Goal: Entertainment & Leisure: Consume media (video, audio)

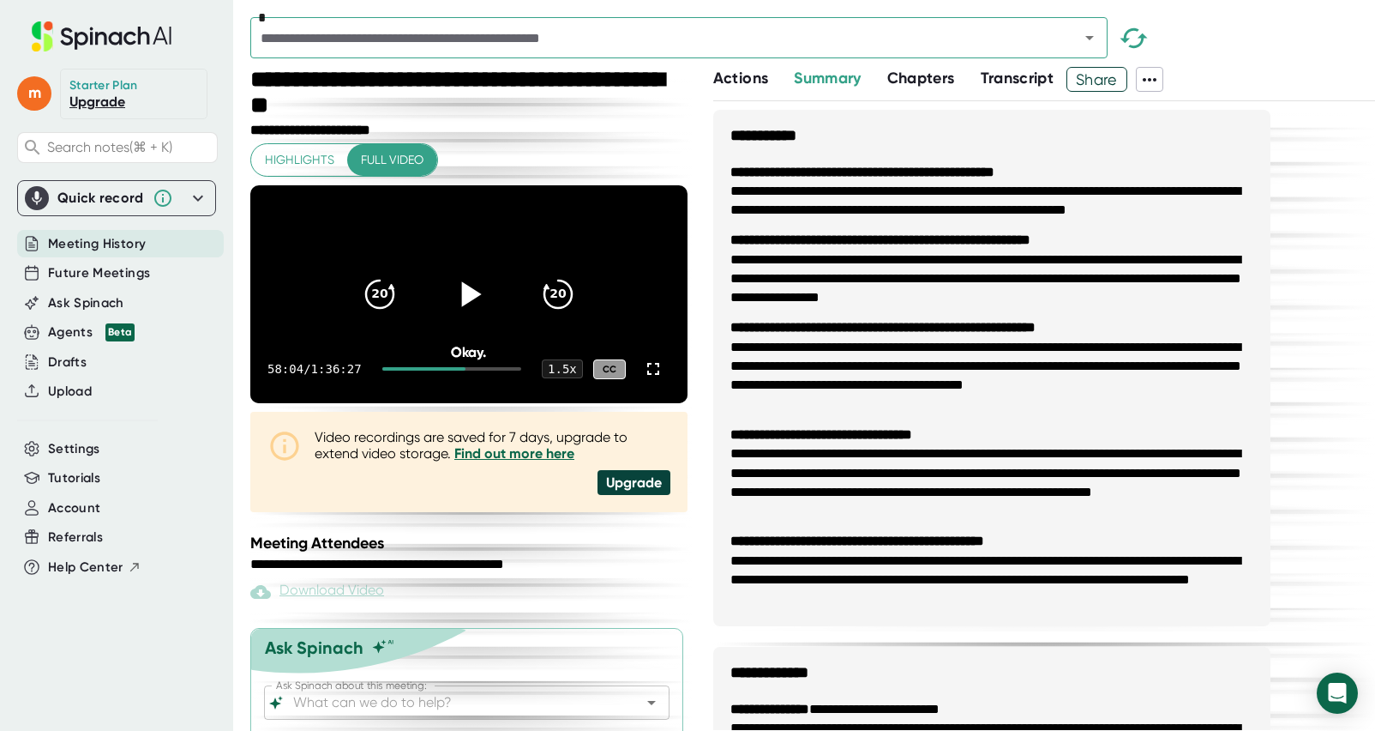
click at [461, 316] on icon at bounding box center [469, 294] width 43 height 43
click at [656, 379] on icon at bounding box center [653, 368] width 21 height 21
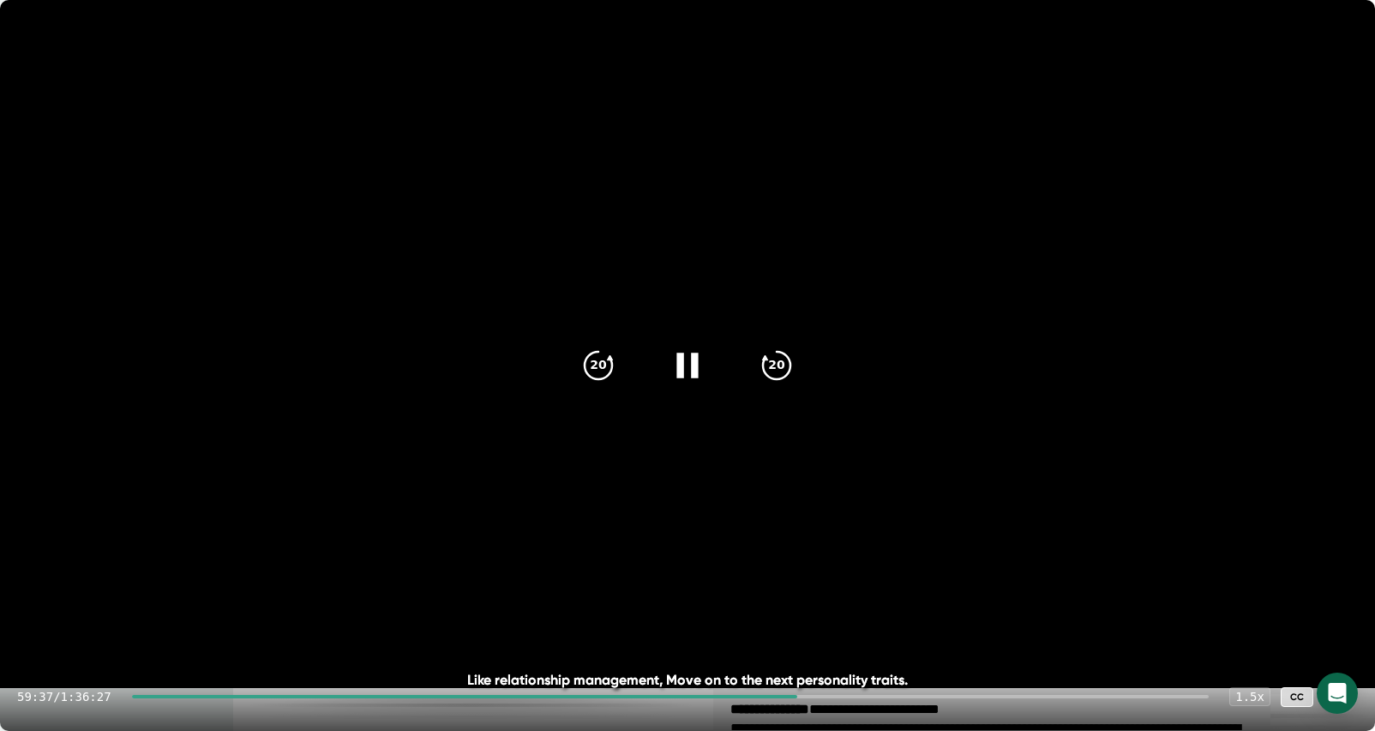
click at [676, 362] on icon at bounding box center [687, 365] width 43 height 43
click at [690, 358] on icon at bounding box center [687, 365] width 43 height 43
click at [1044, 117] on video at bounding box center [687, 344] width 1375 height 688
click at [701, 362] on icon at bounding box center [687, 365] width 43 height 43
click at [689, 361] on icon at bounding box center [687, 365] width 43 height 43
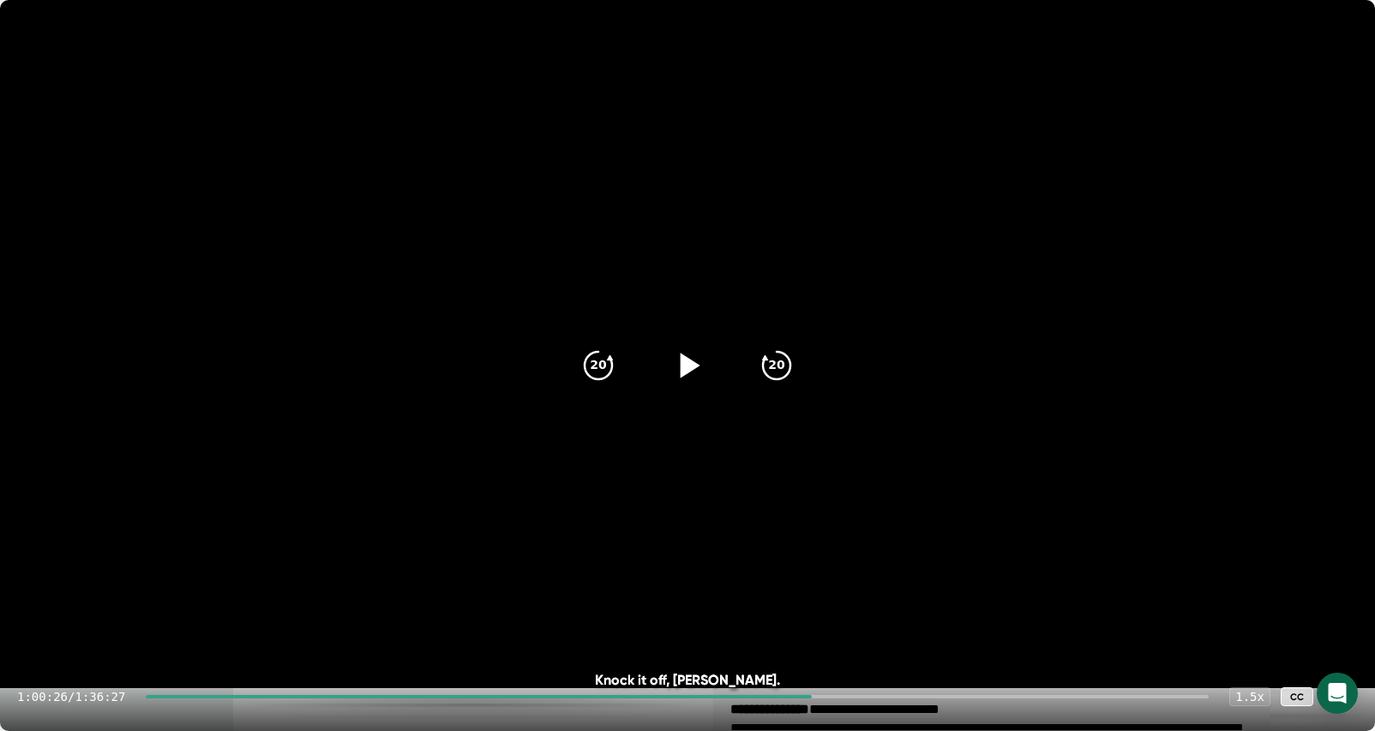
click at [702, 368] on icon at bounding box center [687, 365] width 43 height 43
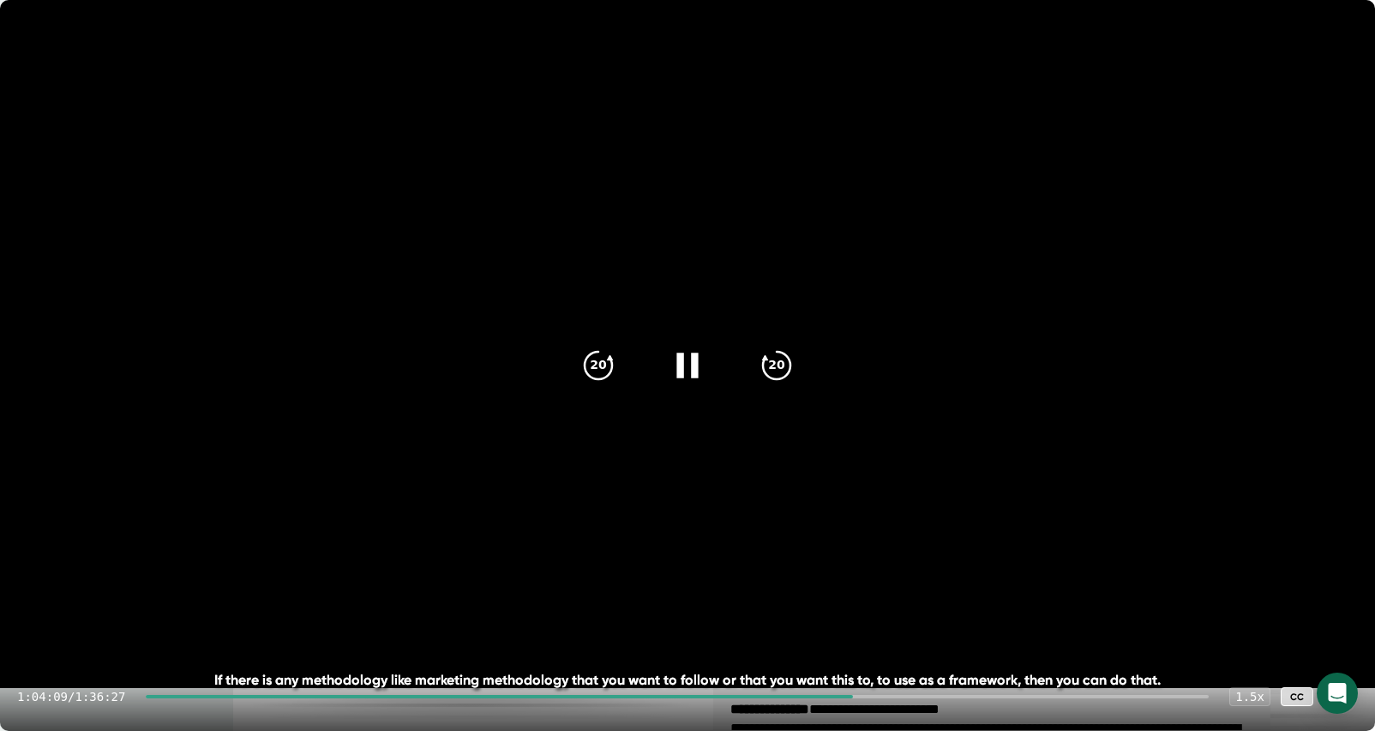
click at [689, 366] on icon at bounding box center [687, 365] width 43 height 43
click at [699, 372] on icon at bounding box center [687, 365] width 43 height 43
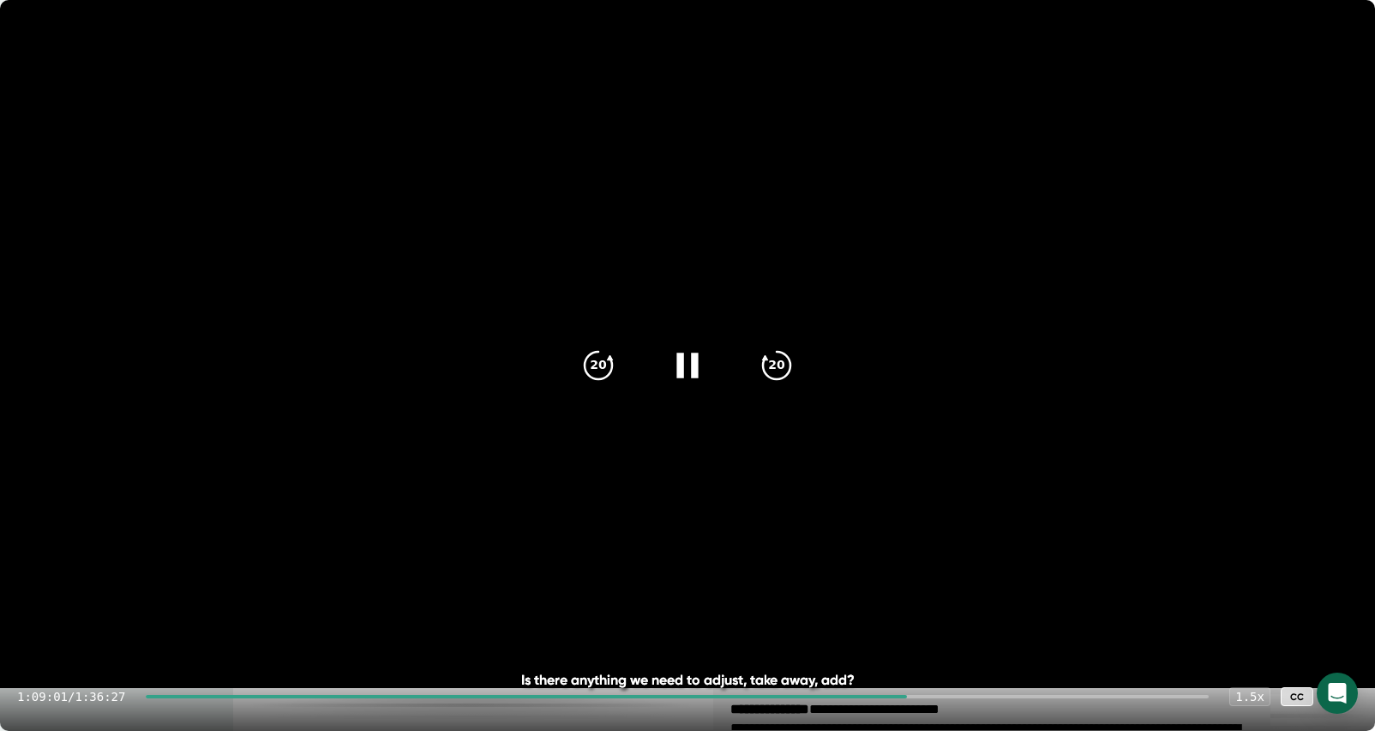
click at [683, 374] on icon at bounding box center [687, 364] width 21 height 25
click at [693, 370] on icon at bounding box center [687, 365] width 43 height 43
click at [971, 692] on div "1:13:04 / 1:36:27 1.5 x CC" at bounding box center [687, 696] width 1375 height 69
click at [970, 692] on div "1:13:06 / 1:36:27 1.5 x CC" at bounding box center [687, 696] width 1375 height 69
click at [971, 693] on div "1:13:09 / 1:36:27 1.5 x CC" at bounding box center [687, 696] width 1375 height 69
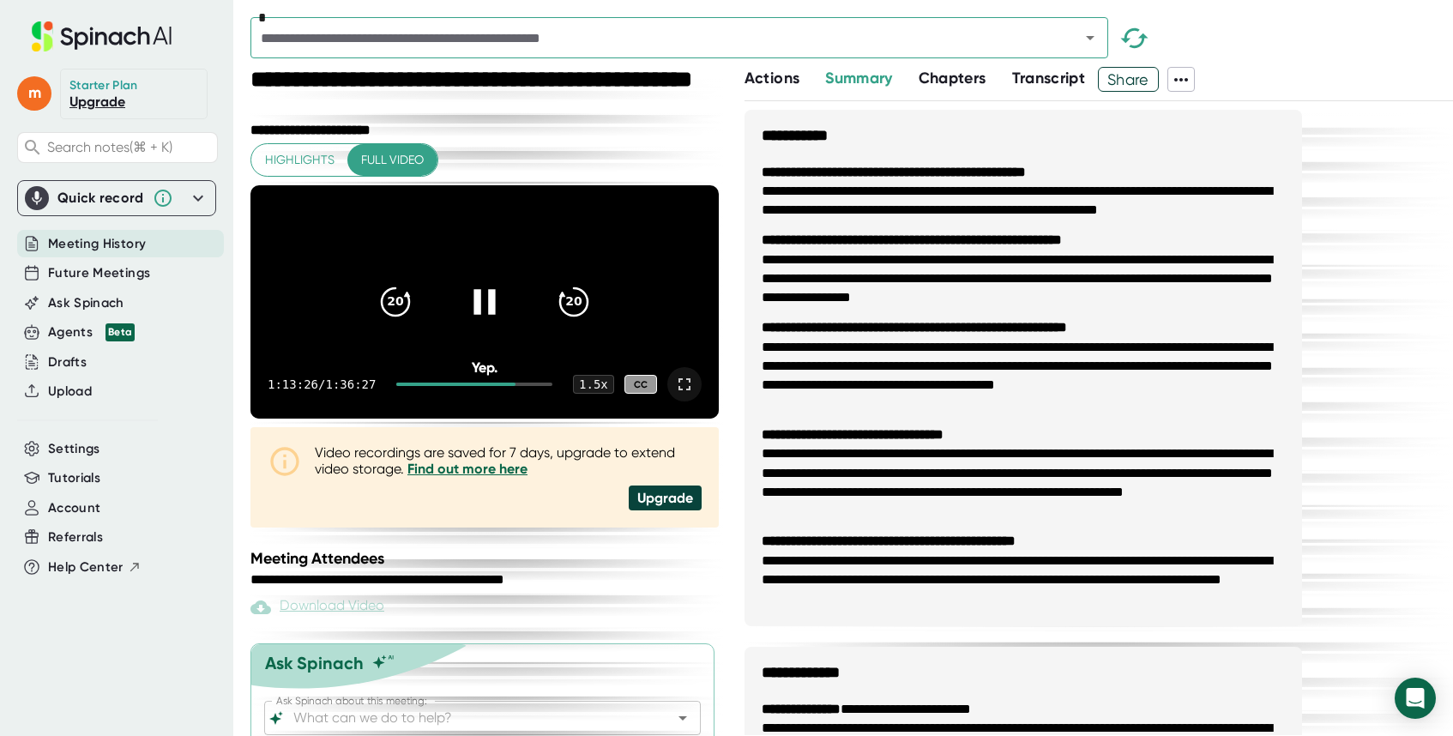
click at [524, 386] on div at bounding box center [474, 383] width 156 height 3
click at [683, 394] on icon at bounding box center [684, 384] width 21 height 21
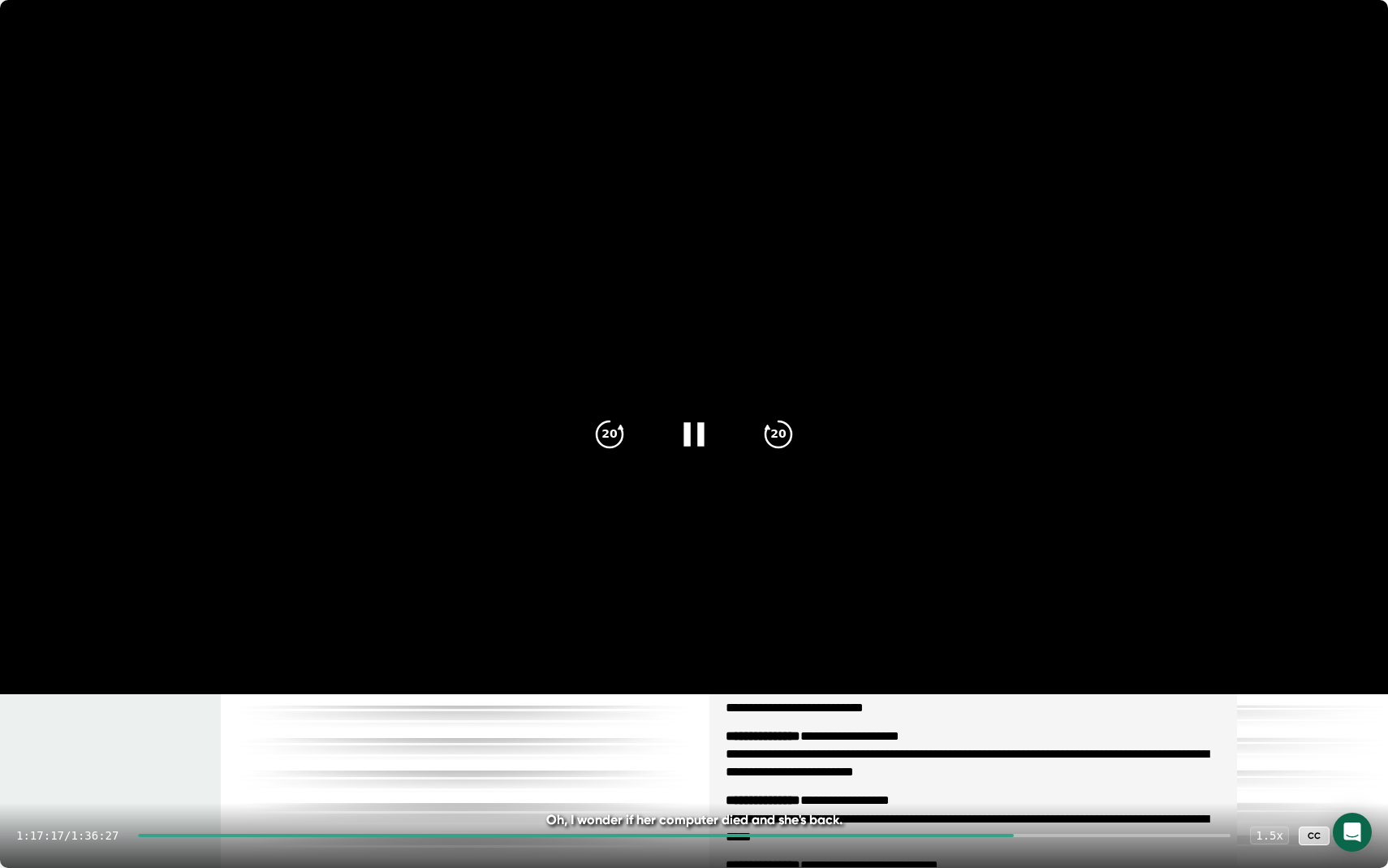
click at [1033, 691] on div at bounding box center [685, 835] width 1093 height 3
click at [1059, 691] on div "1:19:44 / 1:36:27 1.5 x CC" at bounding box center [694, 835] width 1388 height 65
click at [1059, 691] on div at bounding box center [685, 835] width 1093 height 3
click at [1068, 691] on div at bounding box center [685, 835] width 1093 height 3
click at [1075, 691] on div at bounding box center [685, 835] width 1093 height 3
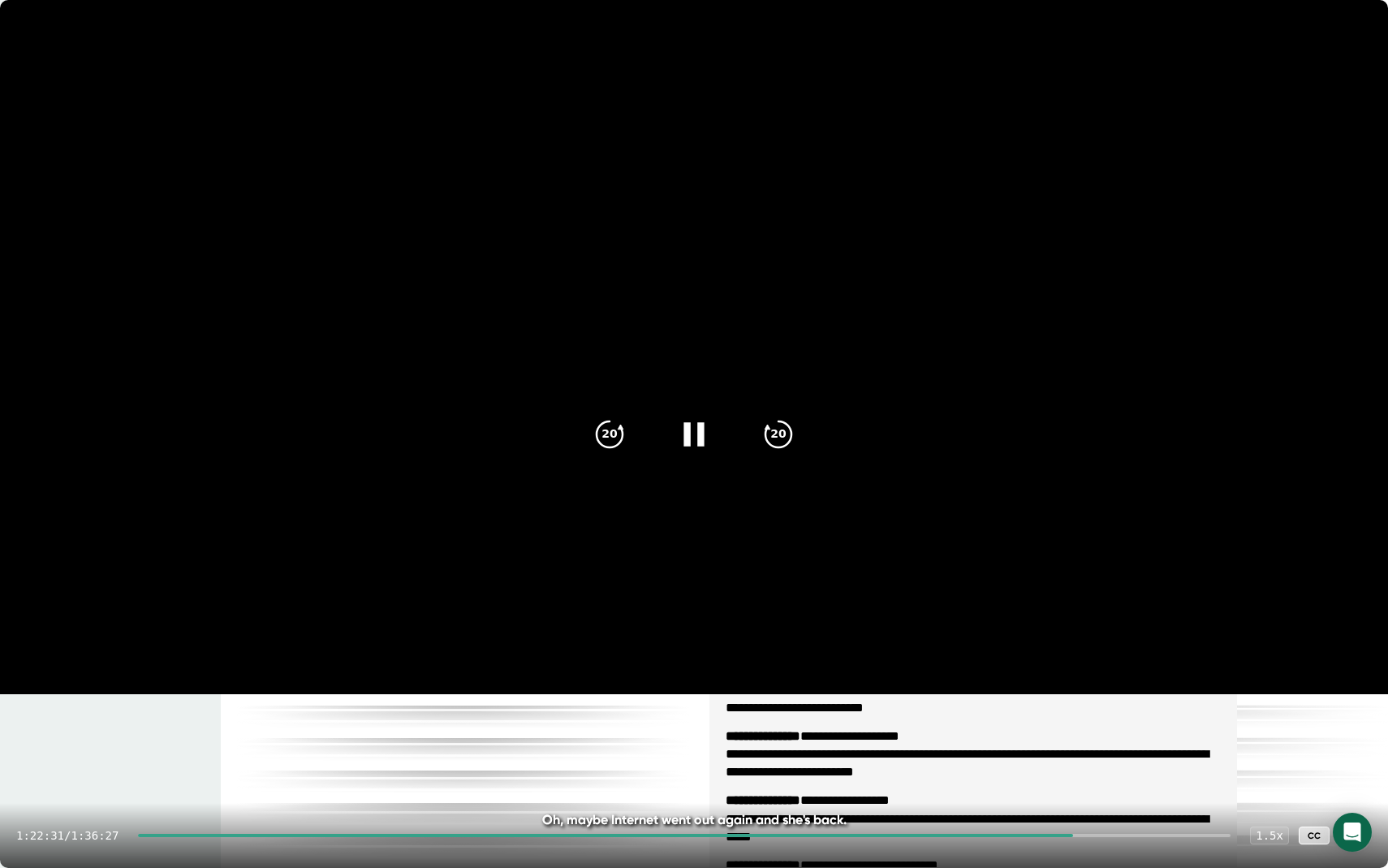
click at [1080, 691] on div at bounding box center [685, 835] width 1093 height 3
click at [1108, 691] on div at bounding box center [685, 835] width 1093 height 3
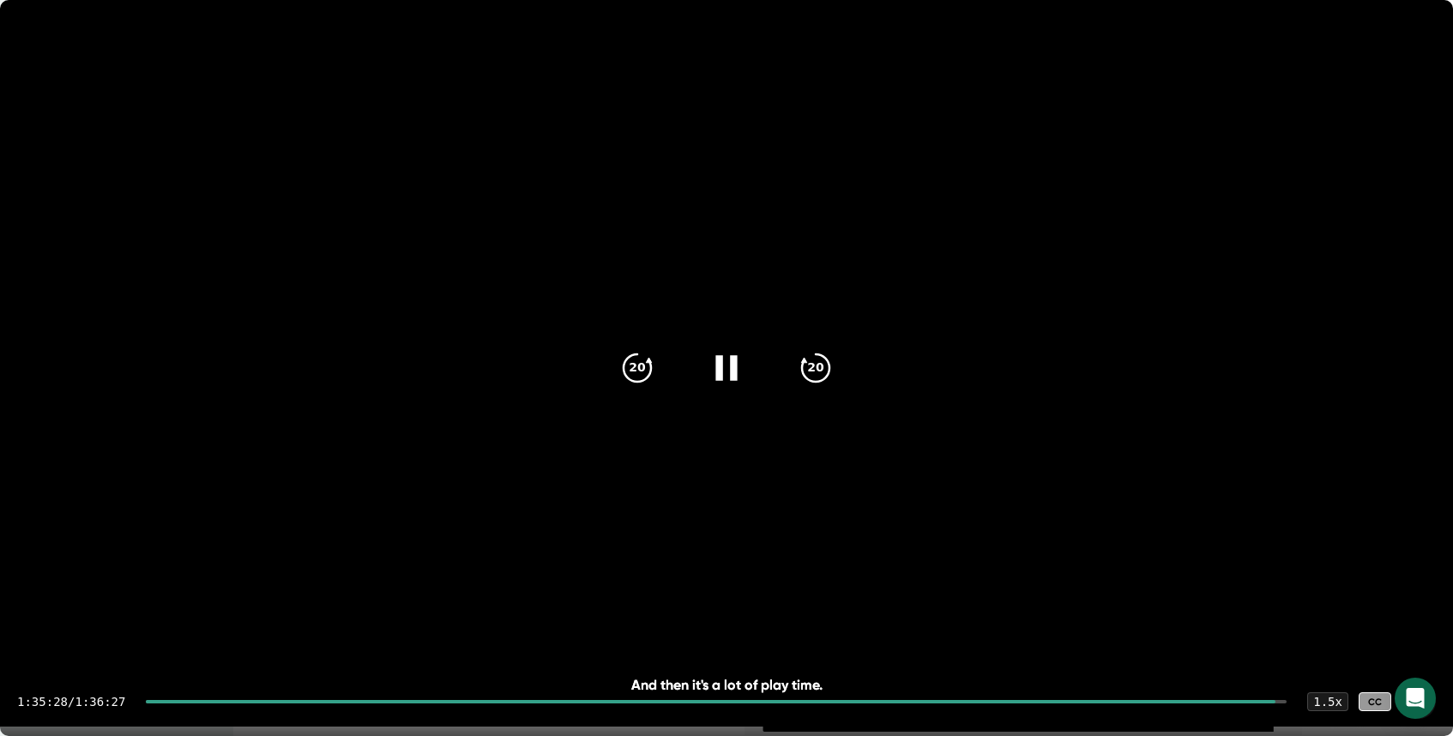
click at [483, 146] on video at bounding box center [726, 363] width 1453 height 726
click at [472, 196] on video at bounding box center [726, 363] width 1453 height 726
click at [1375, 706] on icon at bounding box center [1418, 701] width 21 height 21
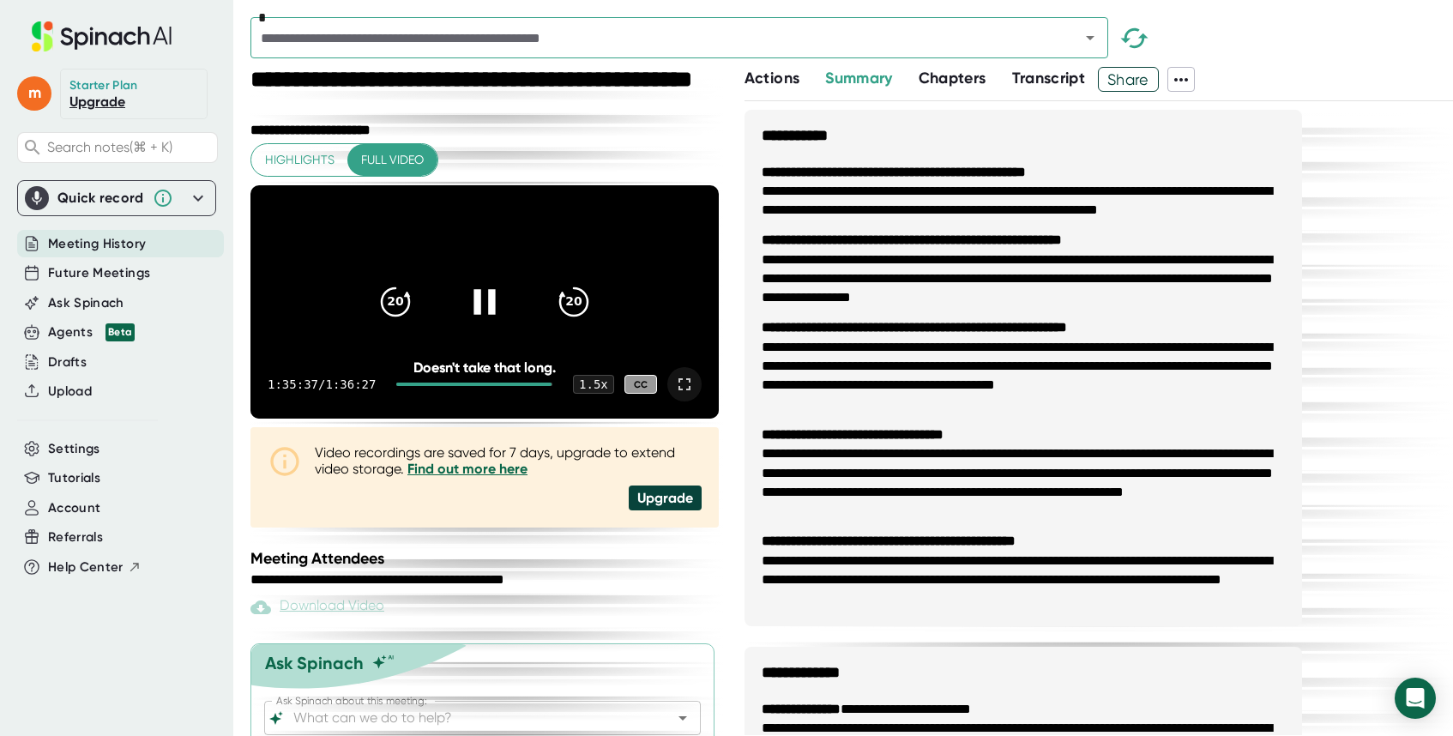
click at [481, 304] on icon at bounding box center [484, 301] width 43 height 43
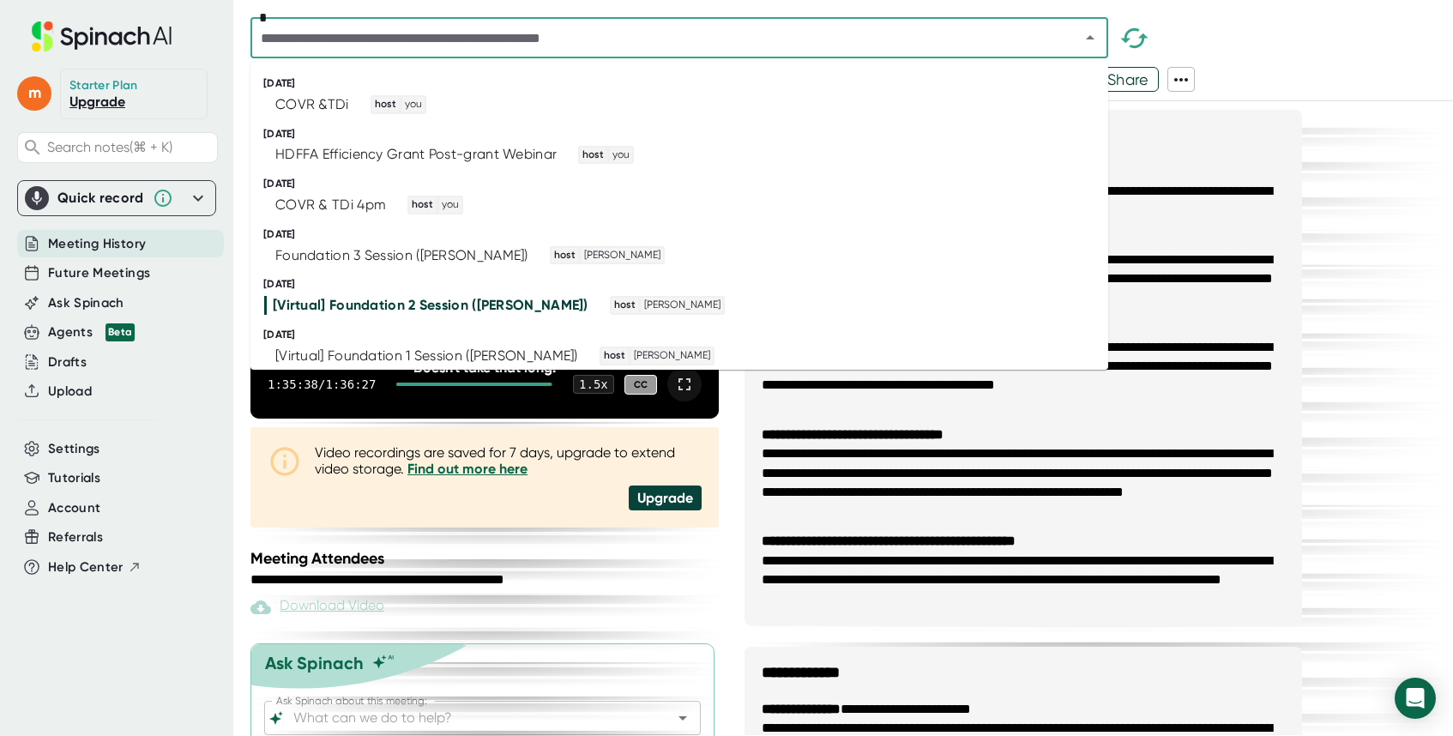
click at [408, 32] on input "text" at bounding box center [654, 38] width 797 height 24
click at [416, 258] on div "Foundation 3 Session ([PERSON_NAME])" at bounding box center [401, 255] width 253 height 17
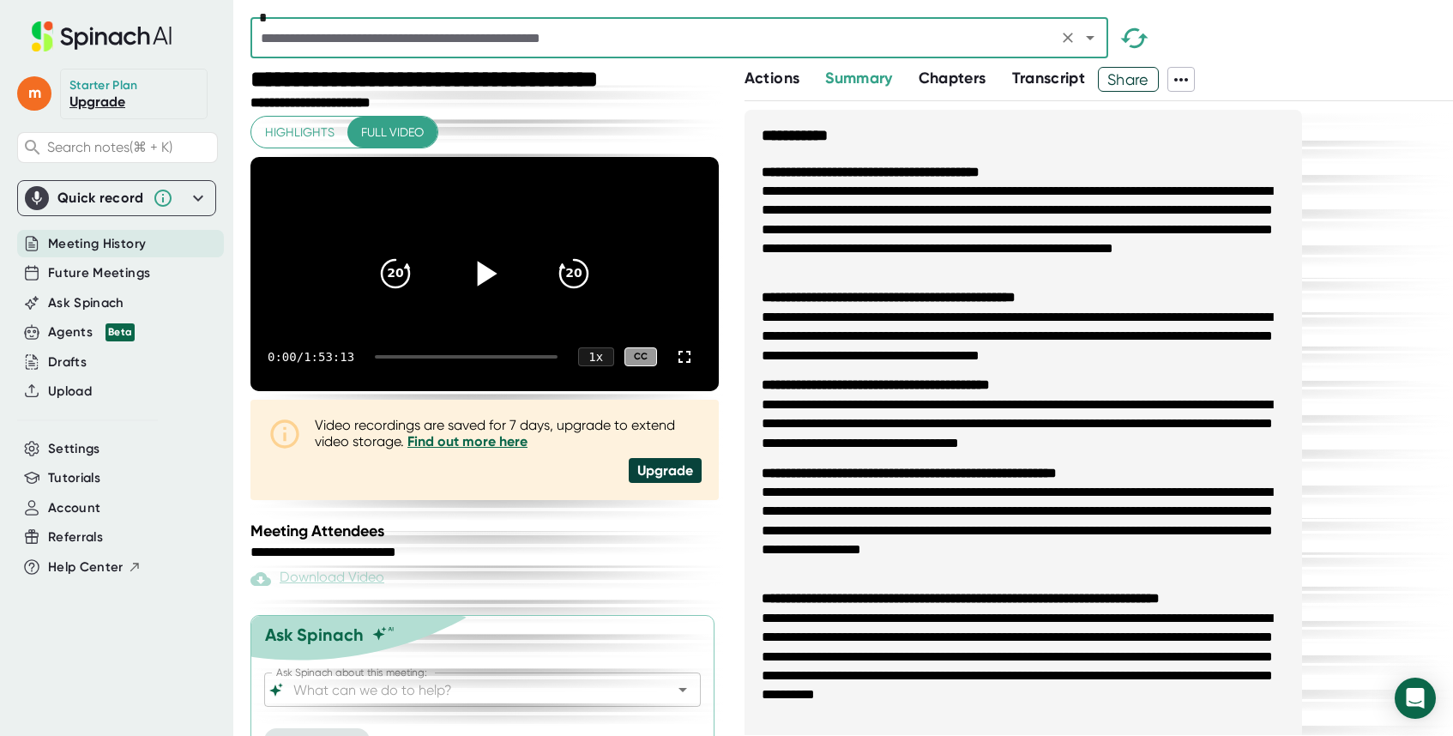
click at [485, 286] on icon at bounding box center [487, 274] width 20 height 25
click at [689, 367] on icon at bounding box center [684, 356] width 21 height 21
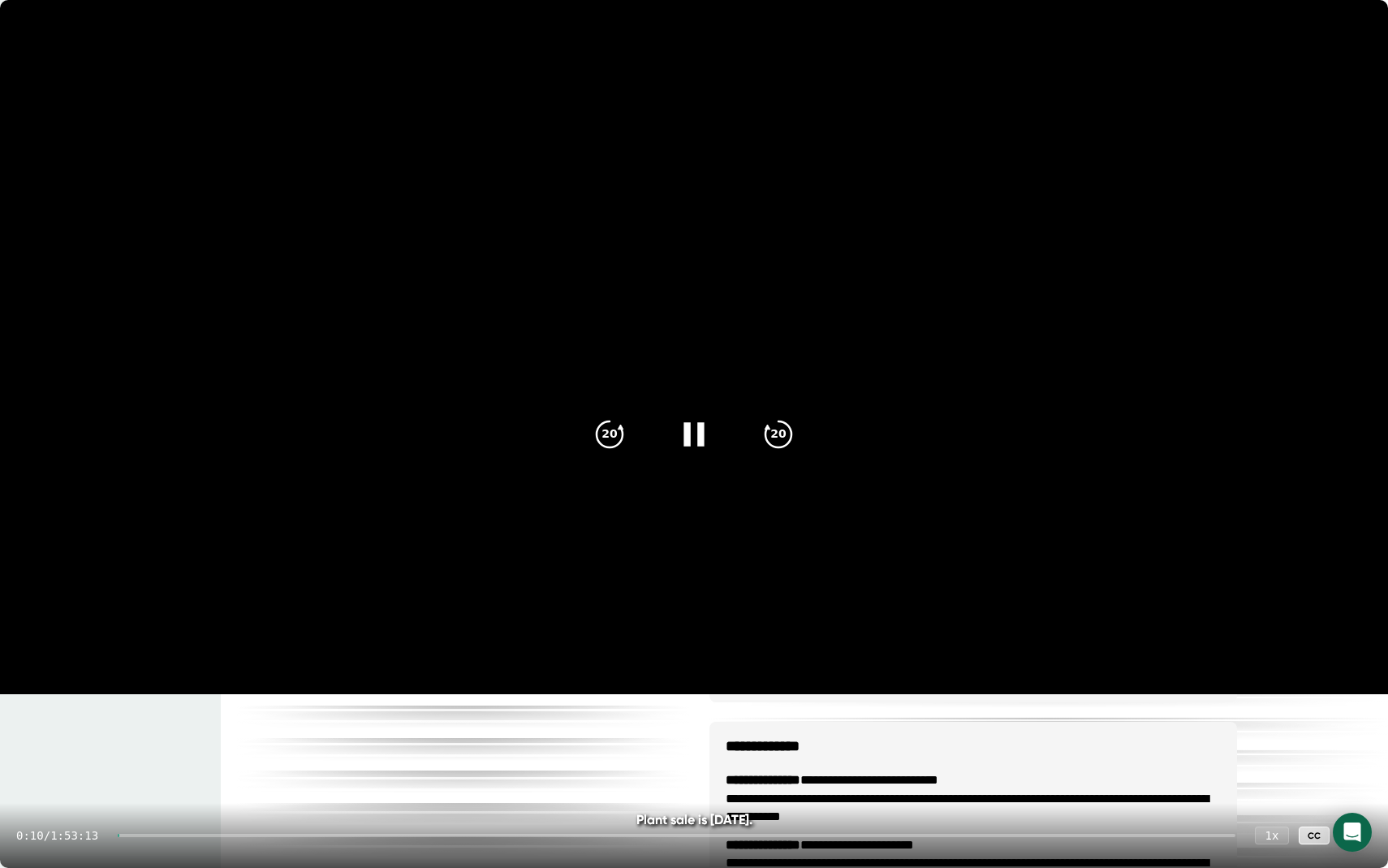
click at [150, 691] on div at bounding box center [676, 835] width 1118 height 3
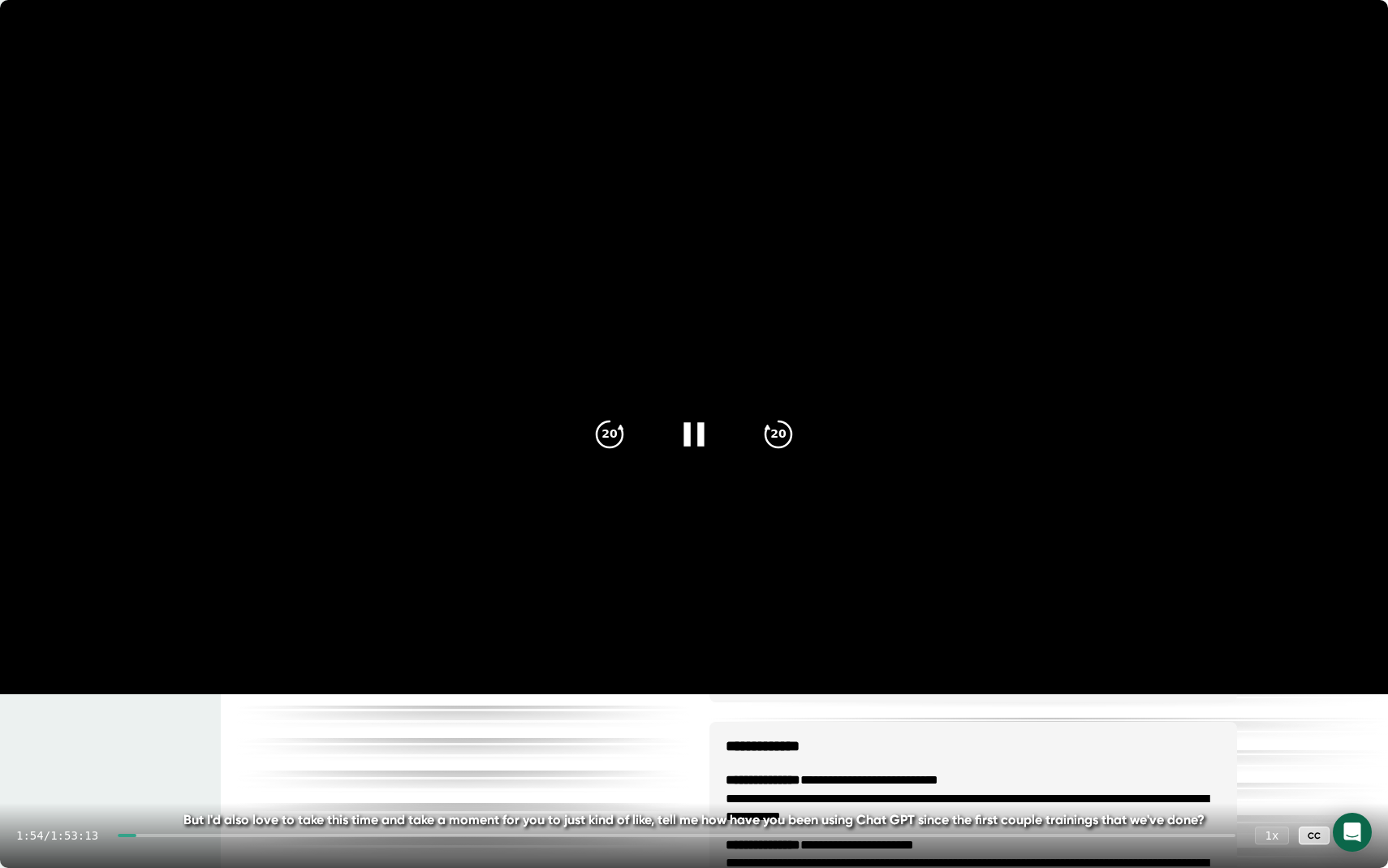
click at [167, 691] on div "1:54 / 1:53:13 1 x CC" at bounding box center [694, 835] width 1388 height 65
click at [163, 691] on div at bounding box center [676, 835] width 1118 height 3
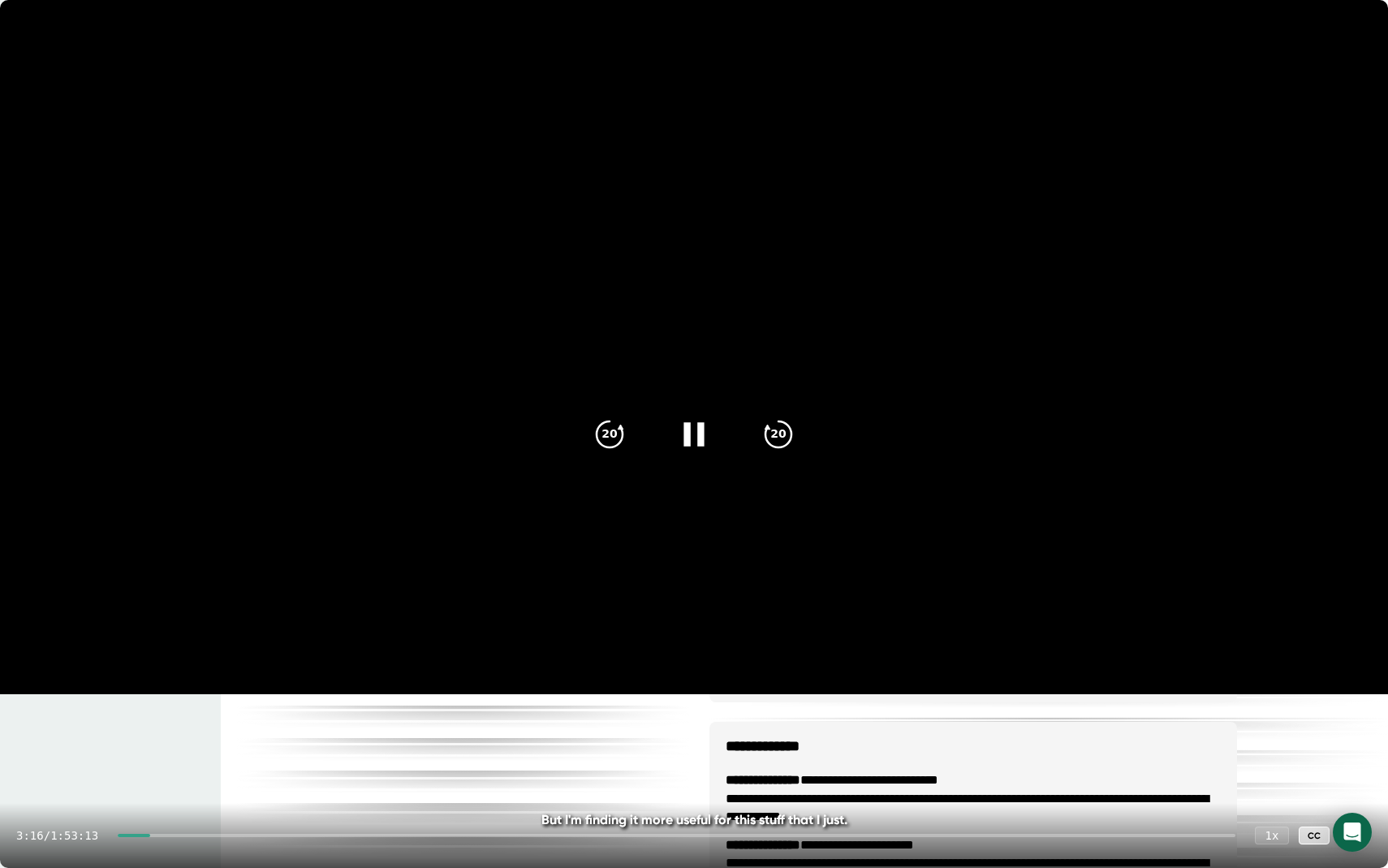
click at [700, 435] on icon at bounding box center [693, 434] width 20 height 24
click at [700, 435] on icon at bounding box center [697, 434] width 19 height 24
click at [182, 691] on div at bounding box center [676, 835] width 1118 height 3
click at [208, 691] on div at bounding box center [676, 835] width 1118 height 3
click at [231, 691] on div at bounding box center [676, 835] width 1118 height 3
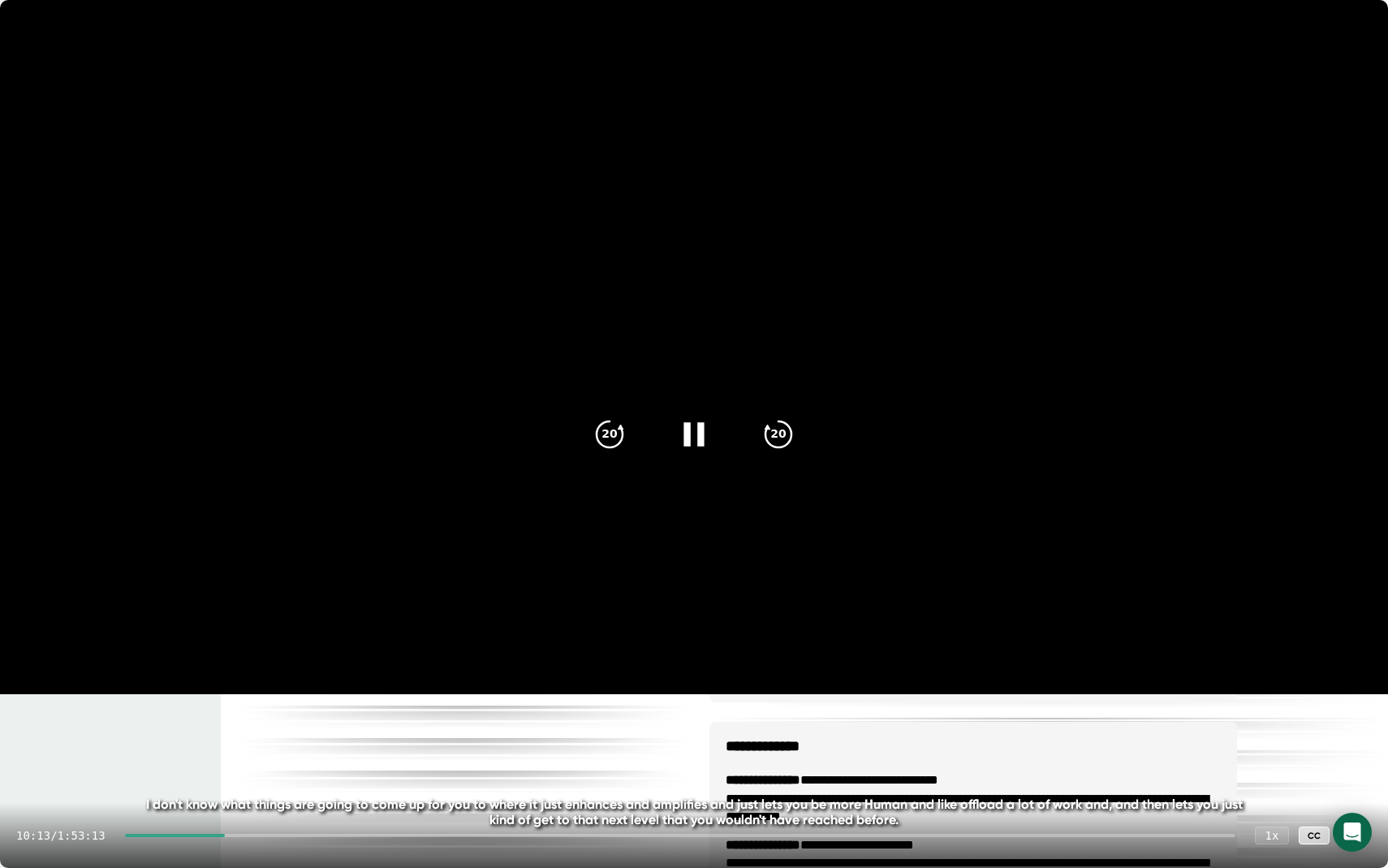
click at [268, 691] on div at bounding box center [680, 835] width 1111 height 3
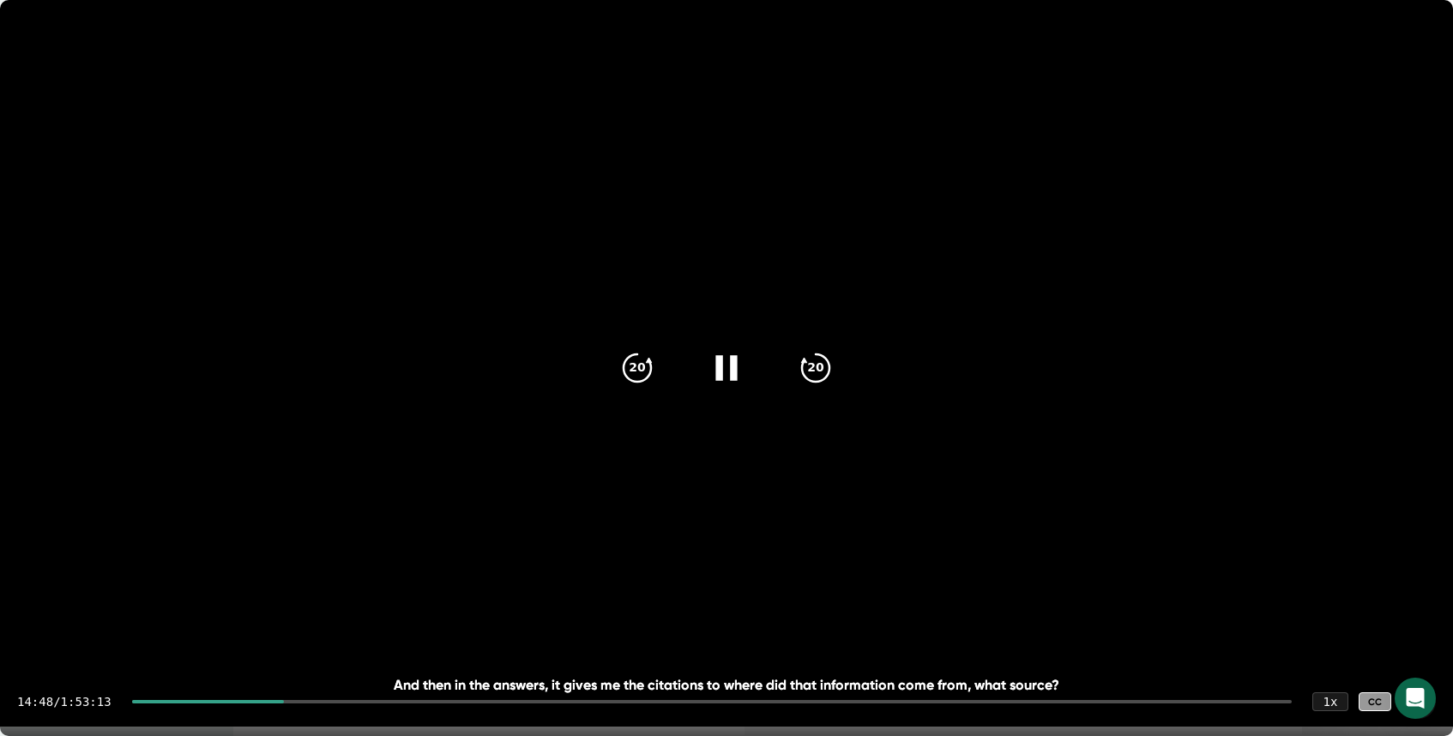
click at [303, 701] on div at bounding box center [711, 701] width 1159 height 3
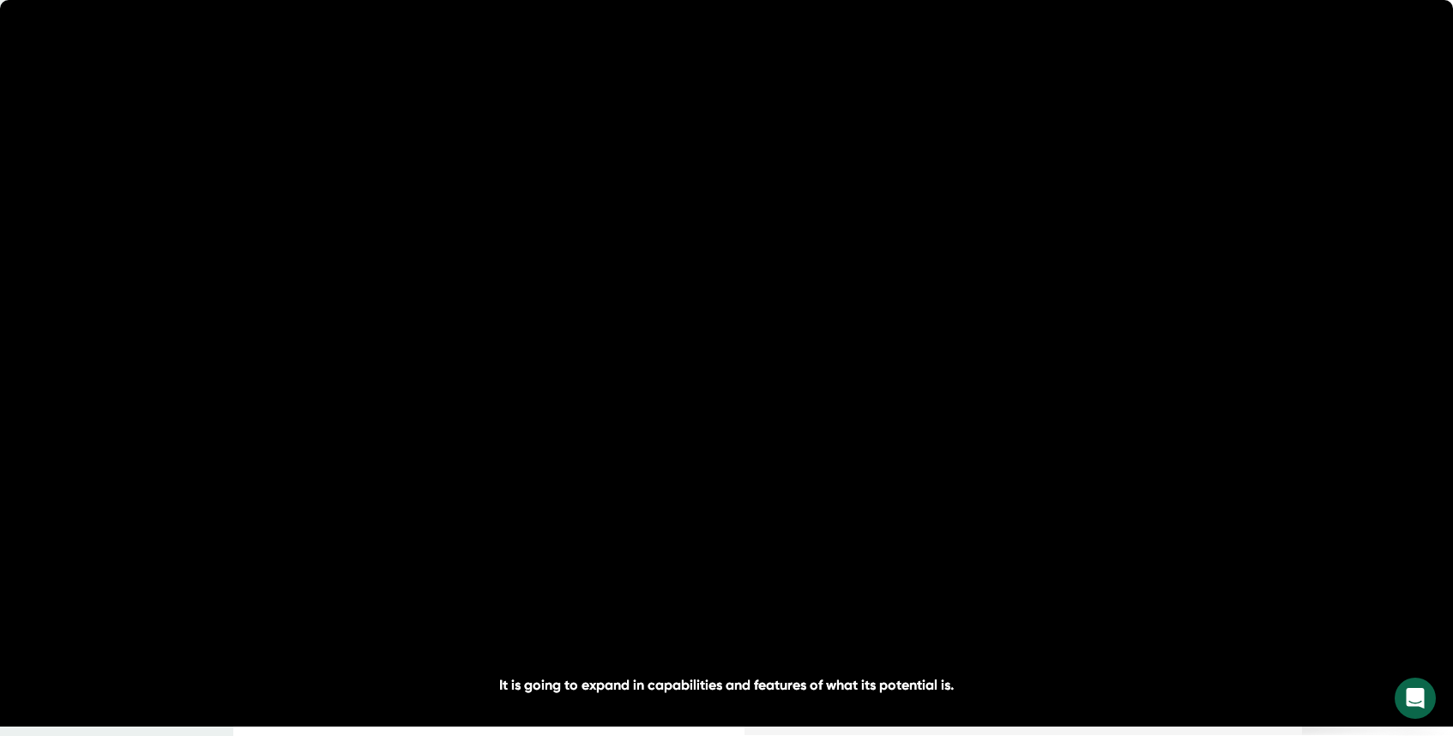
click at [314, 700] on div at bounding box center [711, 701] width 1159 height 3
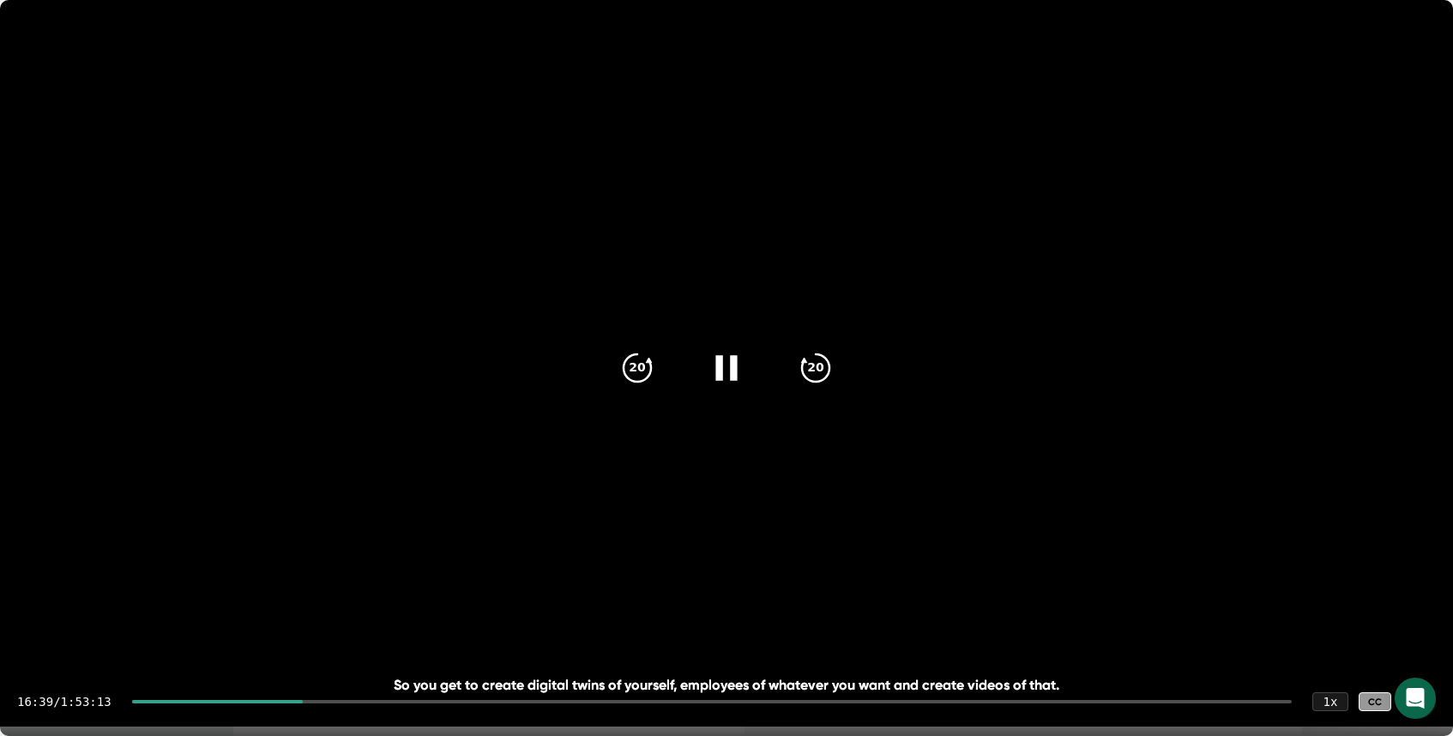
click at [342, 702] on div at bounding box center [711, 701] width 1159 height 3
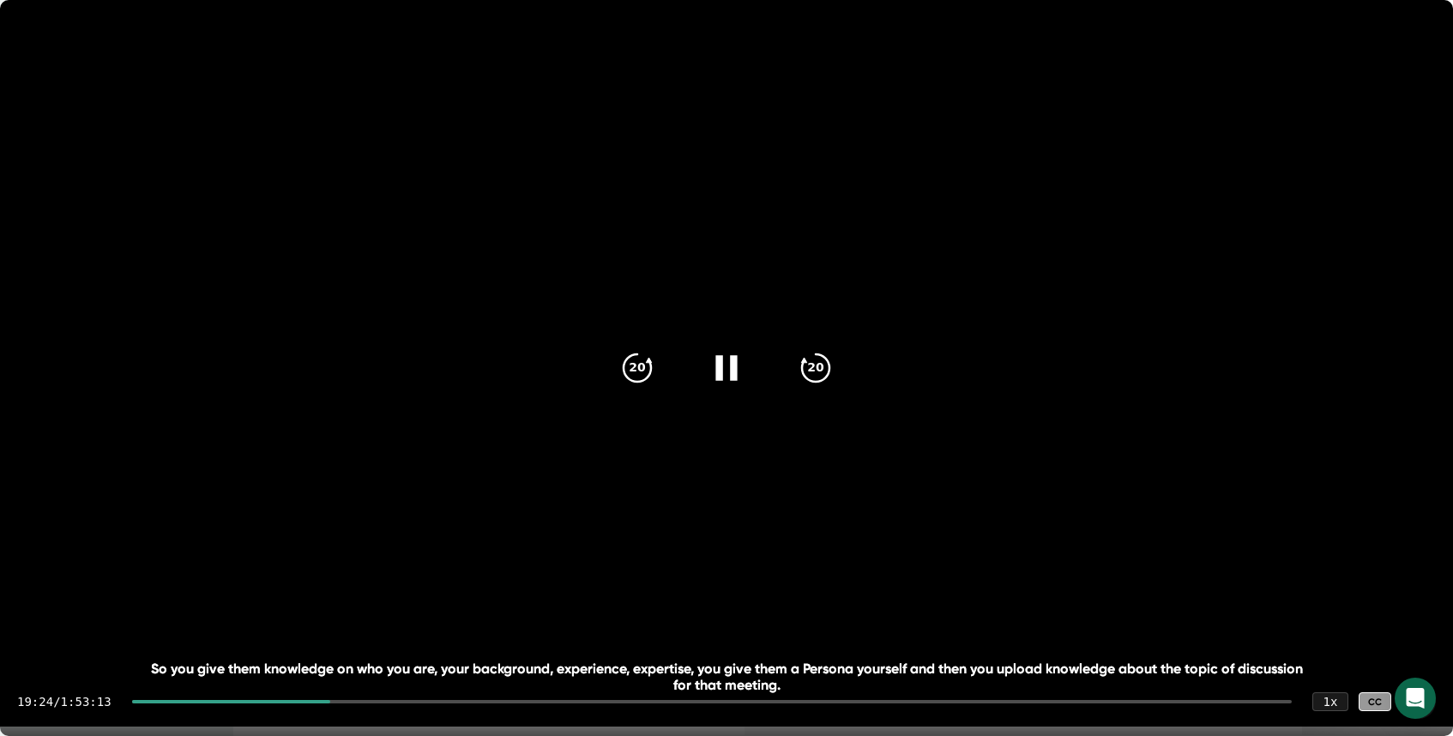
click at [367, 702] on div at bounding box center [711, 701] width 1159 height 3
click at [388, 701] on div at bounding box center [711, 701] width 1159 height 3
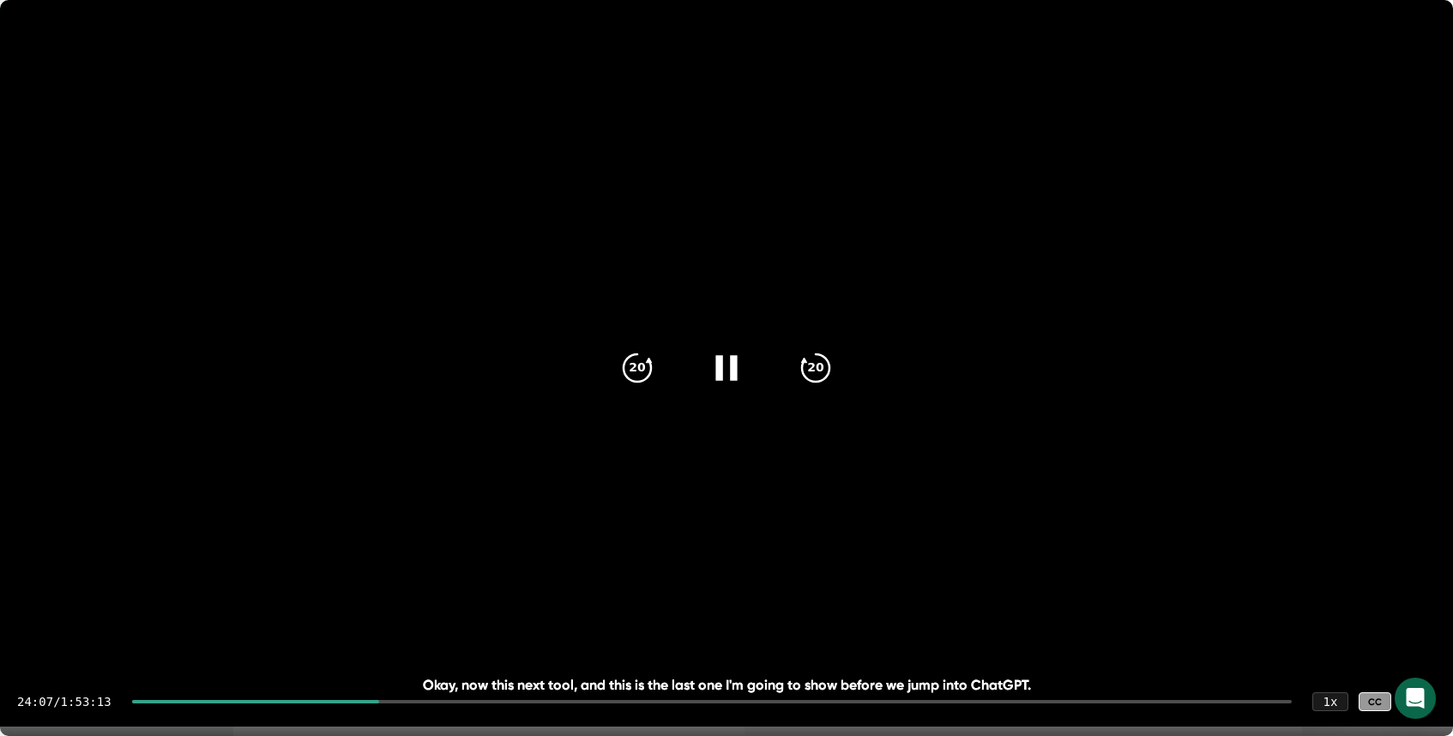
click at [412, 701] on div at bounding box center [711, 701] width 1159 height 3
click at [437, 701] on div at bounding box center [711, 701] width 1159 height 3
click at [459, 701] on div at bounding box center [711, 701] width 1159 height 3
click at [1330, 701] on div "1 x" at bounding box center [1330, 701] width 38 height 20
click at [1375, 701] on icon at bounding box center [1418, 701] width 21 height 21
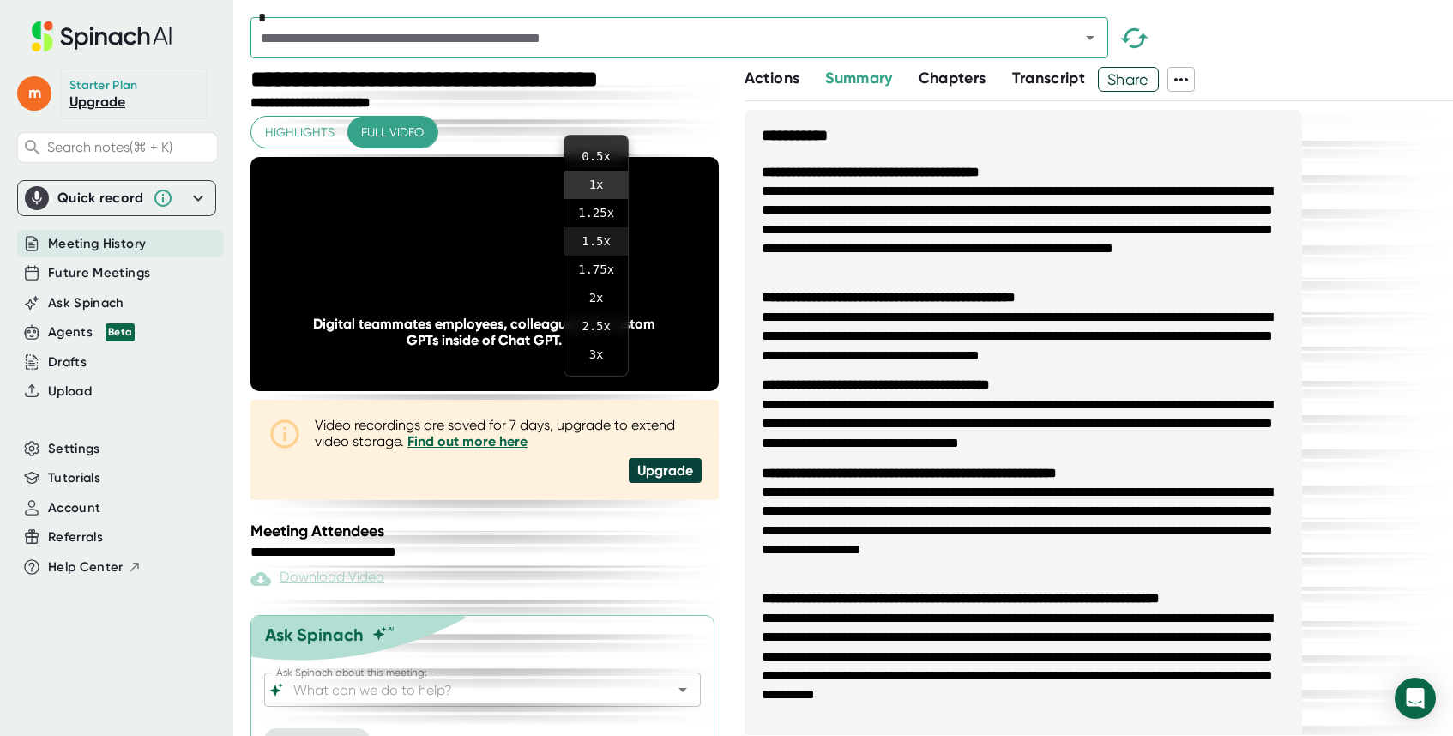
click at [598, 242] on li "1.5 x" at bounding box center [595, 241] width 63 height 28
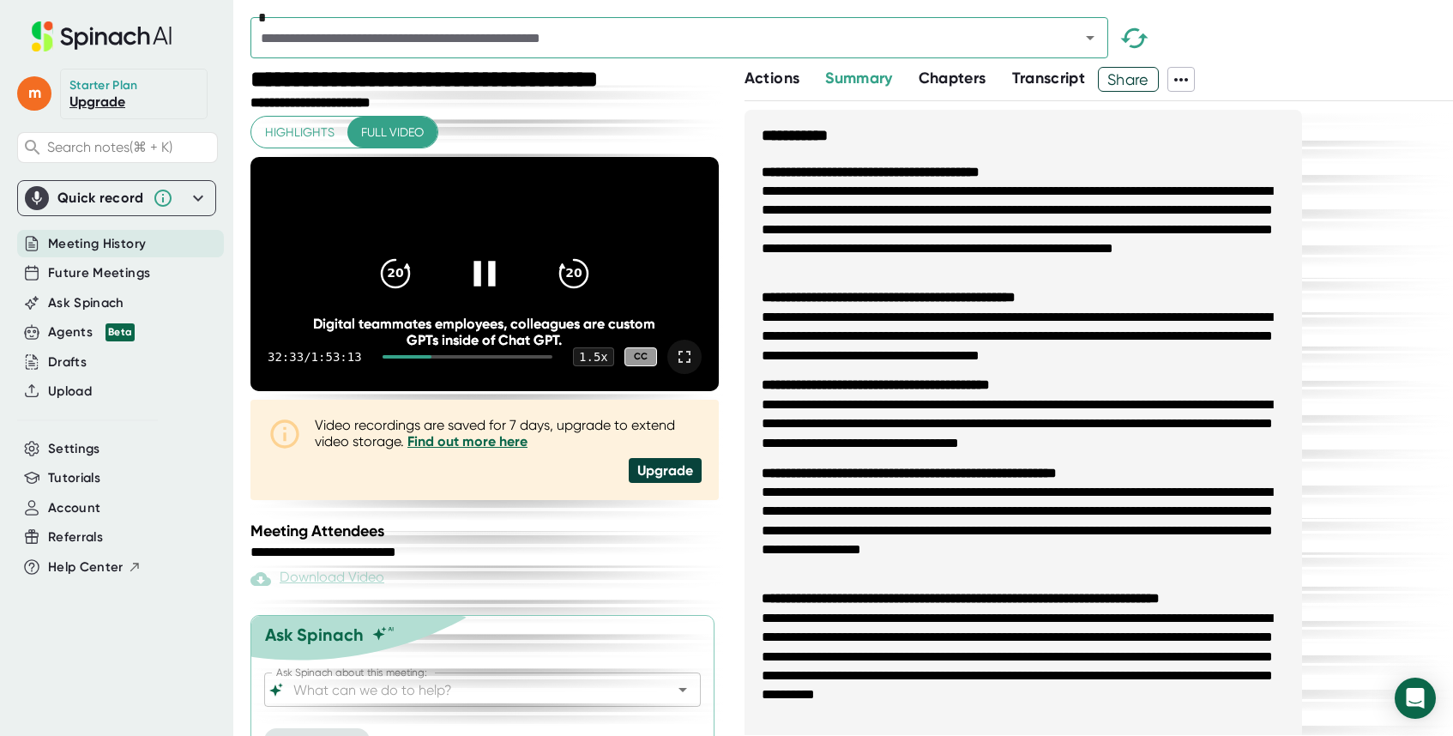
click at [684, 367] on icon at bounding box center [684, 356] width 21 height 21
click at [683, 367] on icon at bounding box center [684, 356] width 21 height 21
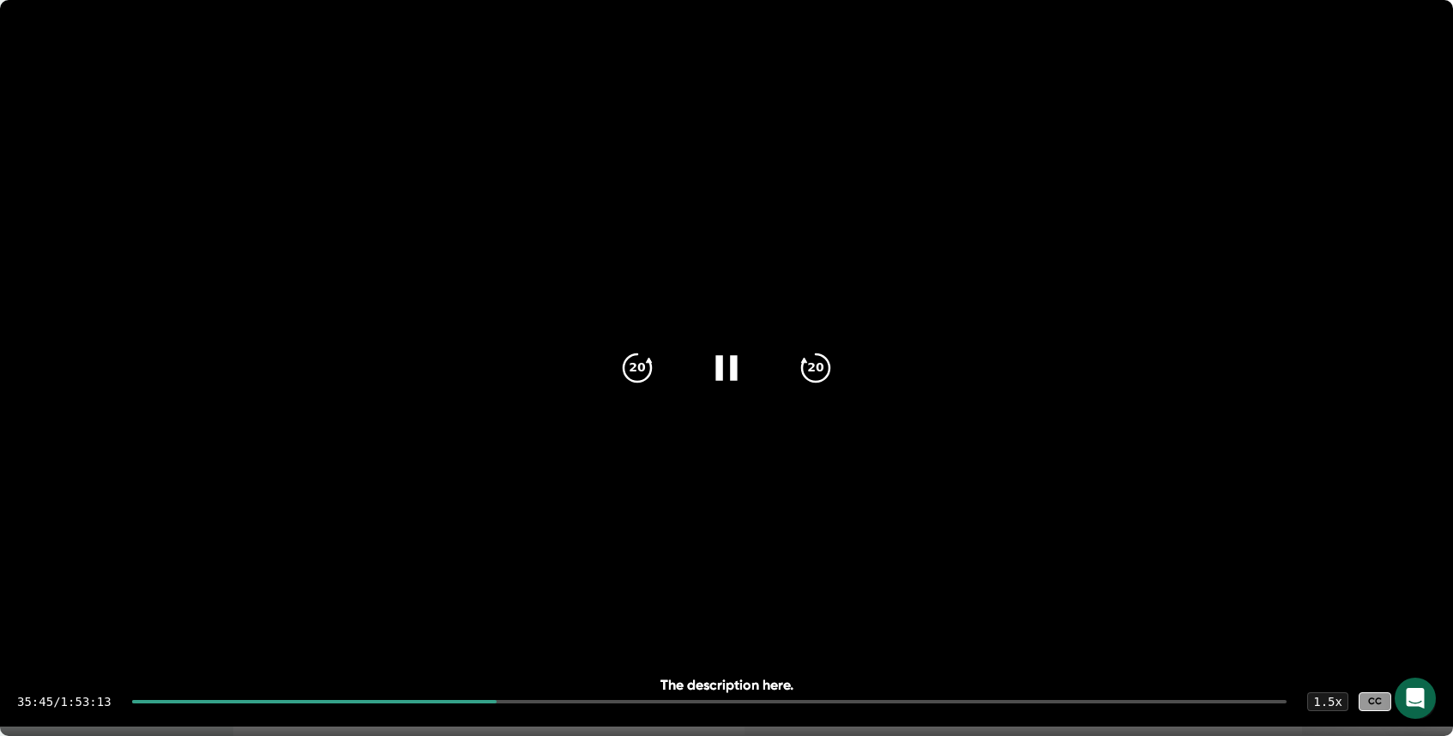
click at [521, 701] on div at bounding box center [709, 701] width 1155 height 3
click at [551, 700] on div at bounding box center [709, 701] width 1155 height 3
click at [717, 385] on icon at bounding box center [726, 367] width 43 height 43
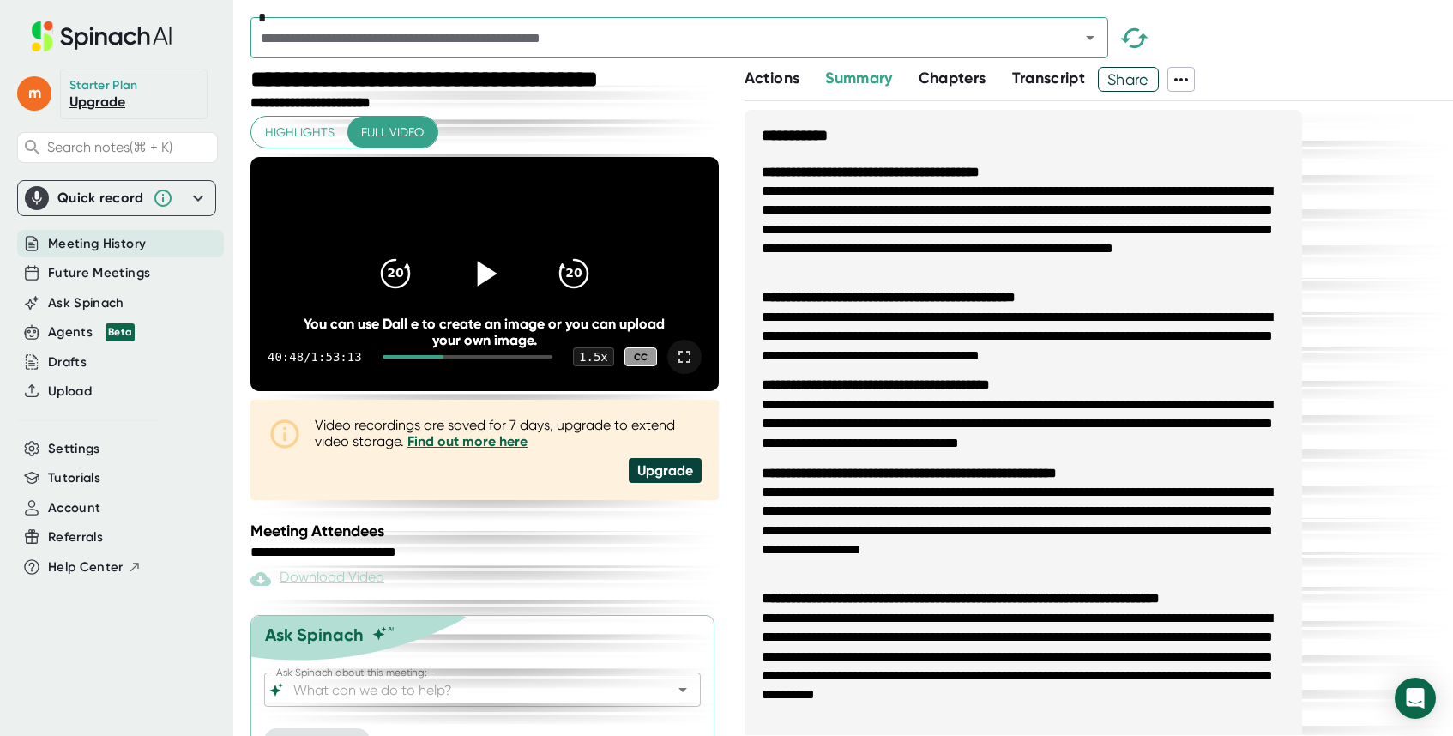
click at [477, 285] on icon at bounding box center [484, 273] width 43 height 43
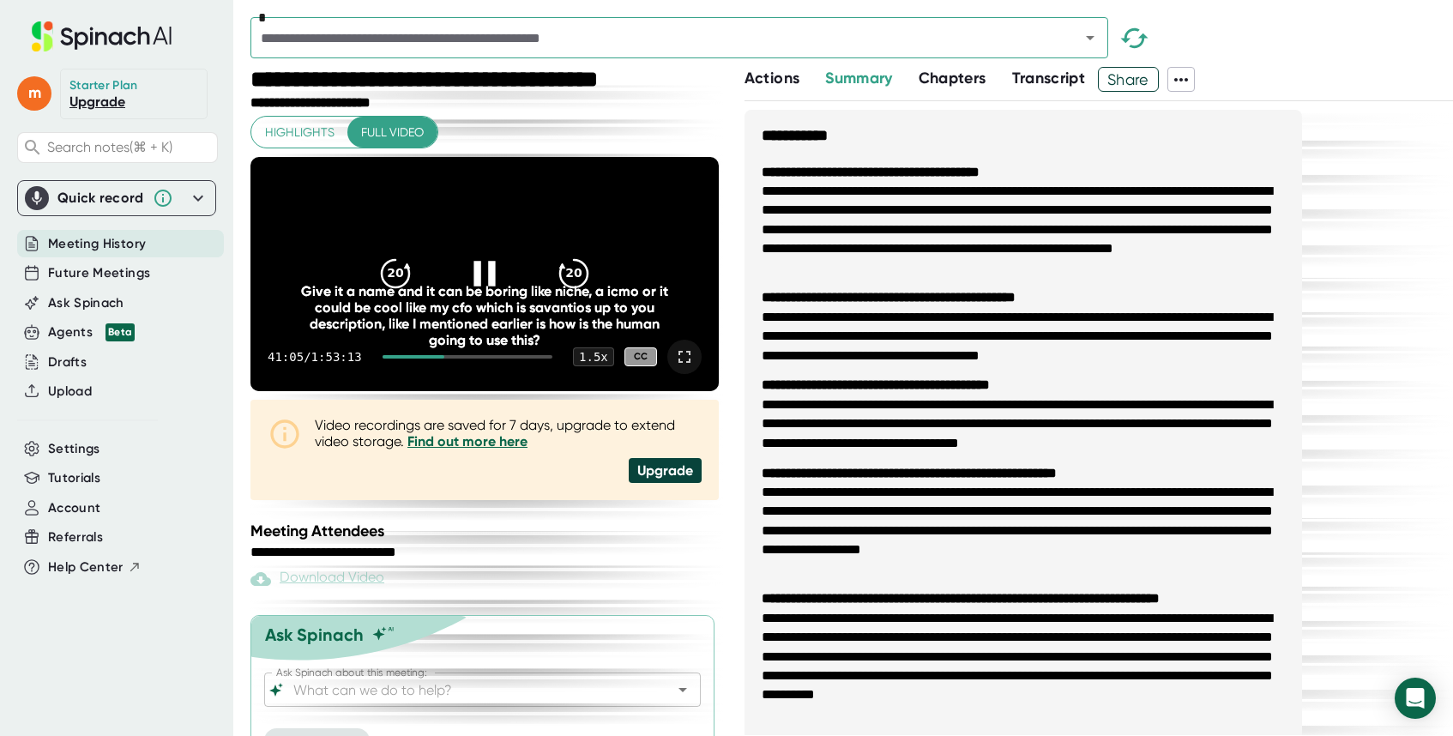
click at [685, 367] on icon at bounding box center [684, 356] width 21 height 21
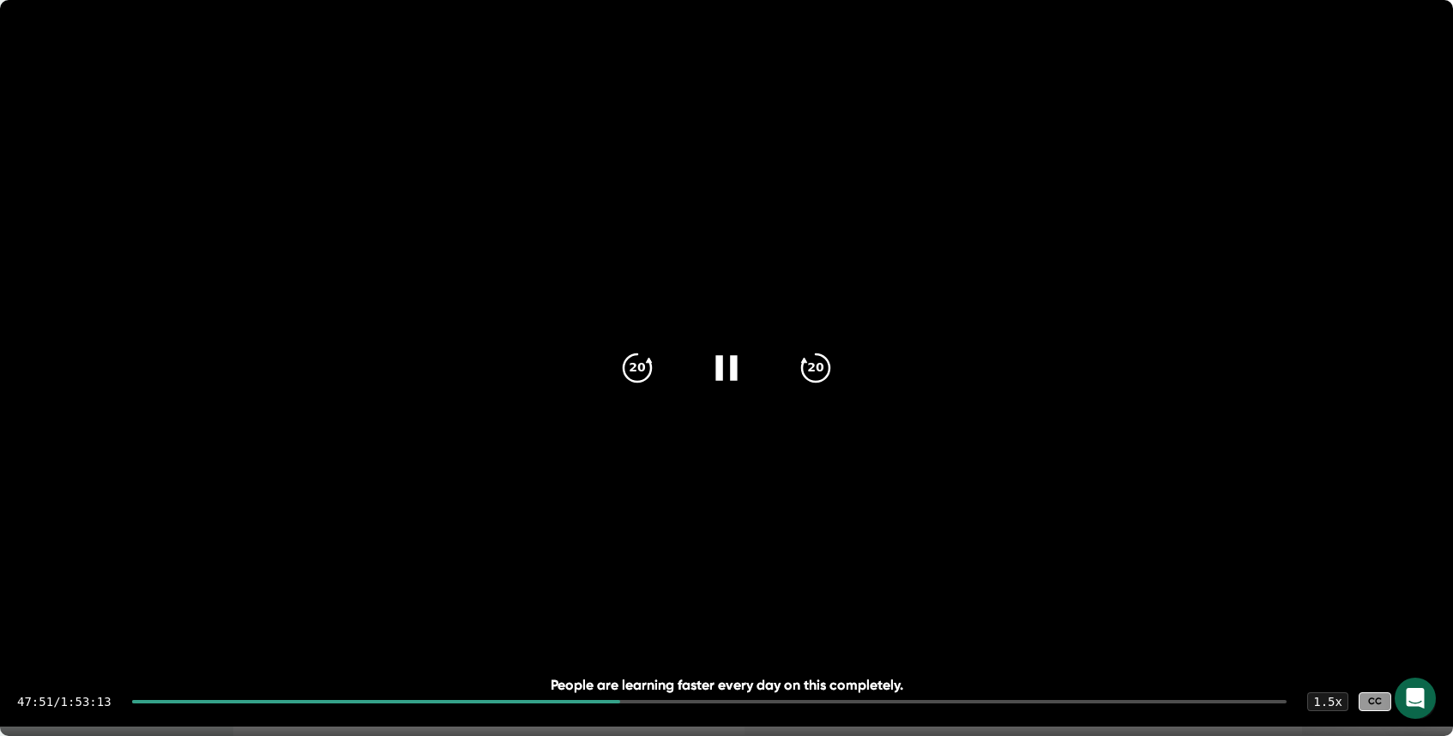
click at [643, 703] on div "47:51 / 1:53:13 1.5 x CC" at bounding box center [726, 701] width 1453 height 69
click at [639, 702] on div at bounding box center [709, 701] width 1155 height 3
click at [767, 444] on video at bounding box center [726, 363] width 1453 height 726
click at [774, 460] on video at bounding box center [726, 363] width 1453 height 726
click at [767, 442] on video at bounding box center [726, 363] width 1453 height 726
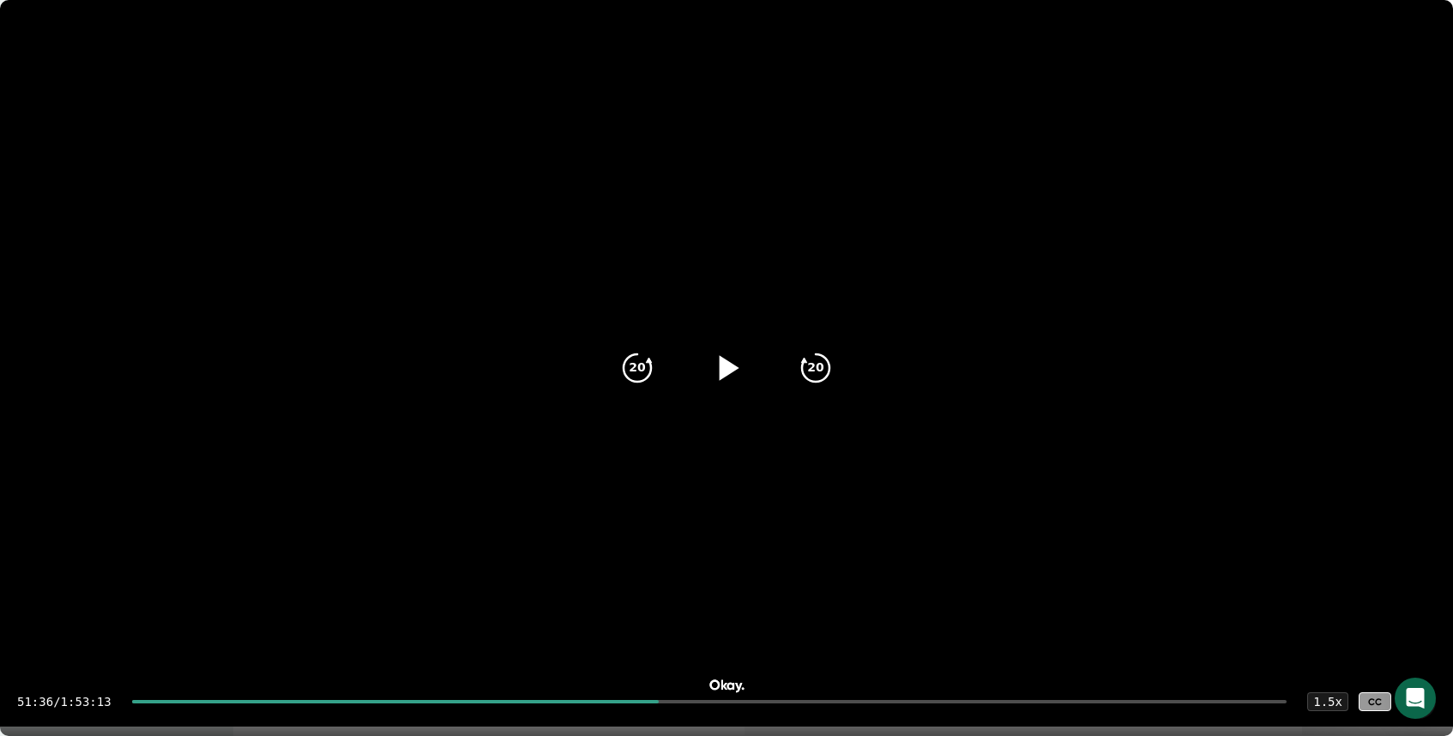
click at [709, 372] on icon at bounding box center [726, 367] width 43 height 43
click at [718, 703] on div "55:16 / 1:53:13 1.5 x CC" at bounding box center [726, 701] width 1453 height 69
click at [717, 703] on div "55:19 / 1:53:13 1.5 x CC" at bounding box center [726, 701] width 1453 height 69
click at [721, 701] on div at bounding box center [709, 701] width 1155 height 3
click at [786, 703] on div "1:00:14 / 1:53:13 1.5 x CC" at bounding box center [726, 701] width 1453 height 69
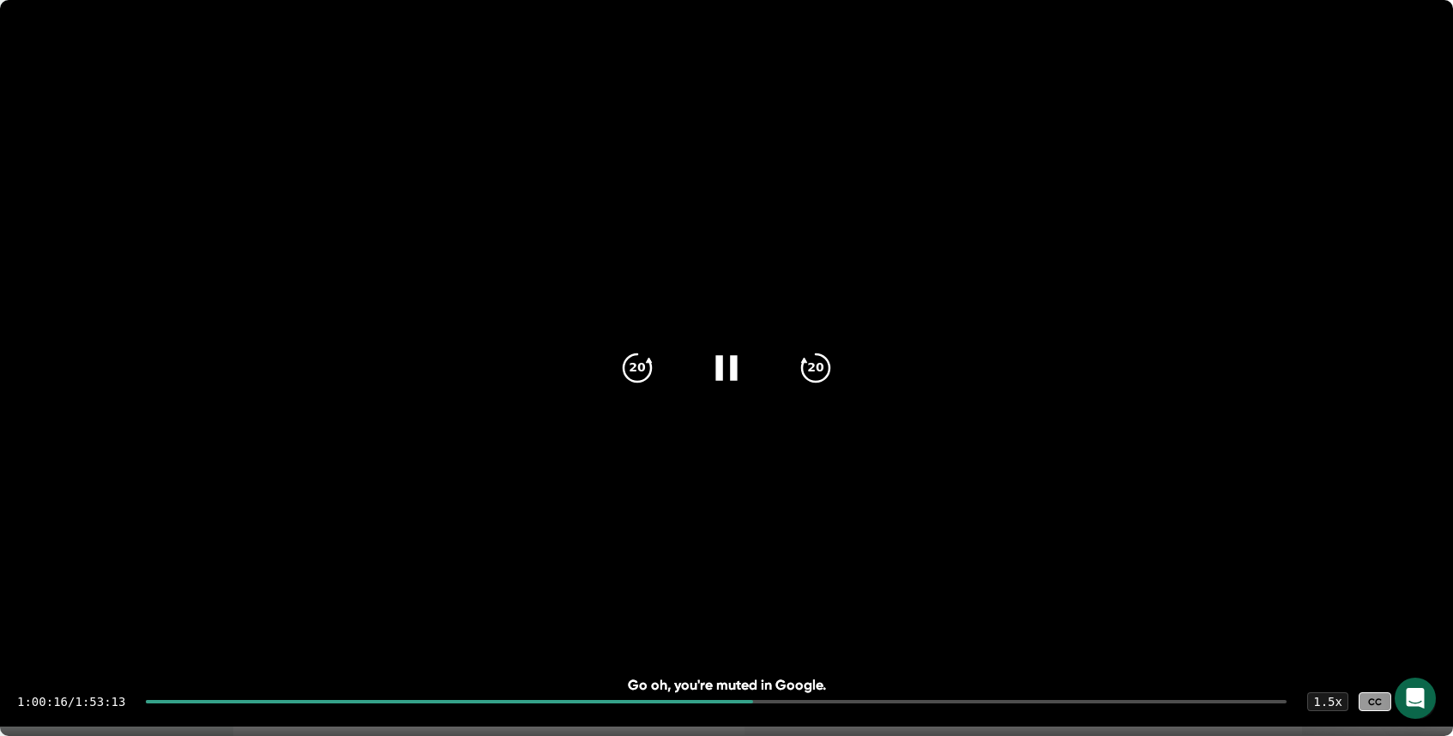
click at [787, 700] on div at bounding box center [716, 701] width 1140 height 3
click at [807, 702] on div at bounding box center [716, 701] width 1140 height 3
click at [828, 700] on div at bounding box center [716, 701] width 1140 height 3
click at [874, 702] on div at bounding box center [716, 701] width 1140 height 3
click at [899, 704] on div "1:12:00 / 1:53:13 1.5 x CC" at bounding box center [726, 701] width 1453 height 69
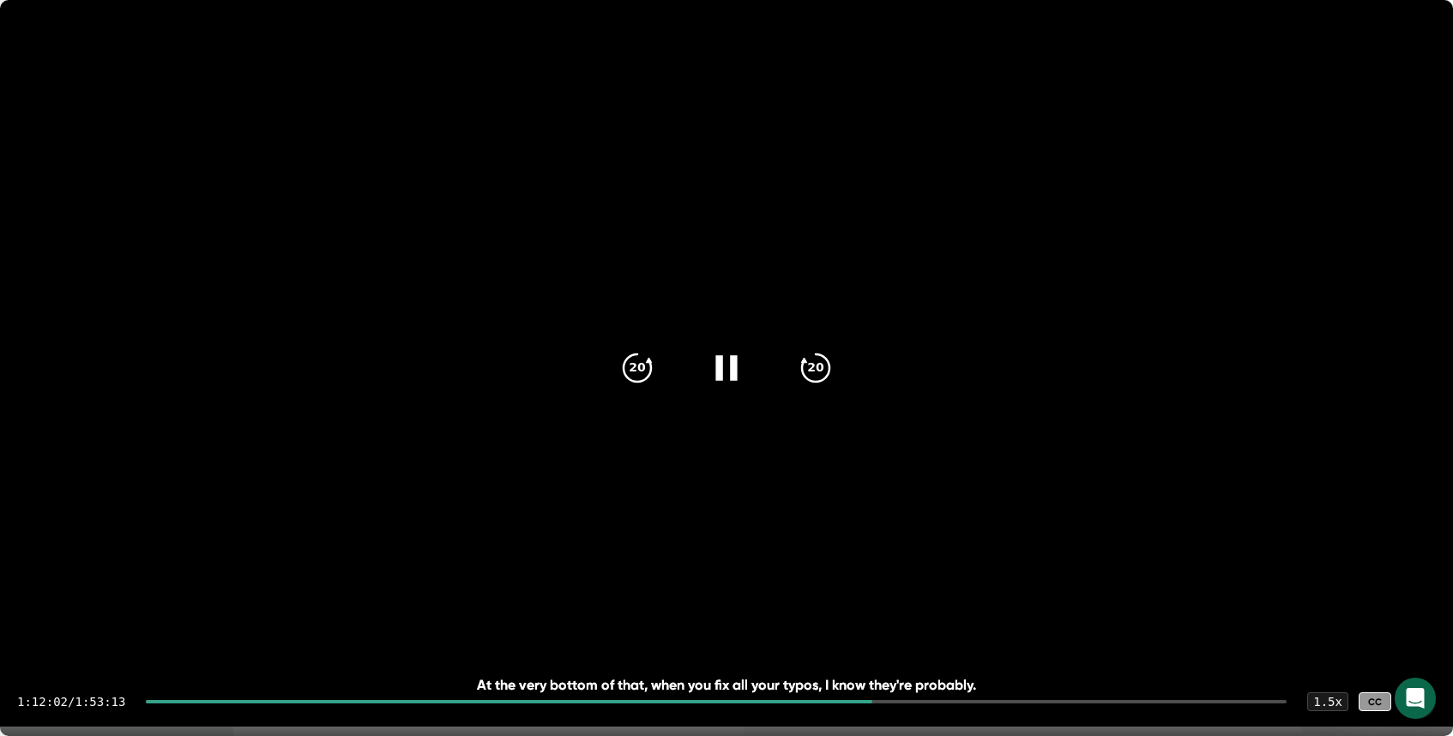
click at [899, 703] on div "1:12:02 / 1:53:13 1.5 x CC" at bounding box center [726, 701] width 1453 height 69
click at [898, 702] on div at bounding box center [716, 701] width 1140 height 3
click at [928, 701] on div at bounding box center [716, 701] width 1140 height 3
click at [957, 704] on div "1:17:28 / 1:53:13 1.5 x CC" at bounding box center [726, 701] width 1453 height 69
click at [957, 702] on div at bounding box center [716, 701] width 1140 height 3
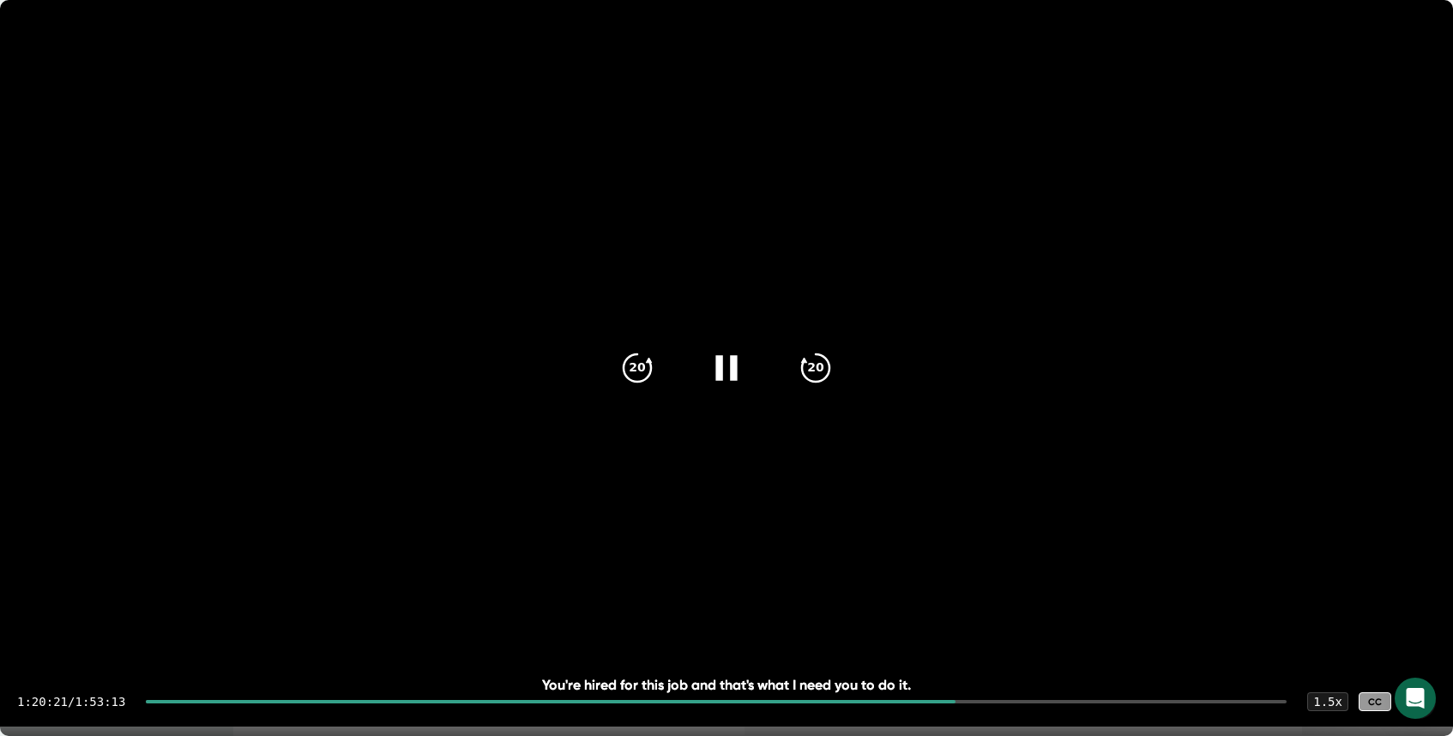
click at [990, 701] on div at bounding box center [716, 701] width 1140 height 3
click at [1014, 701] on div at bounding box center [716, 701] width 1140 height 3
click at [738, 364] on icon at bounding box center [726, 367] width 43 height 43
